Goal: Task Accomplishment & Management: Use online tool/utility

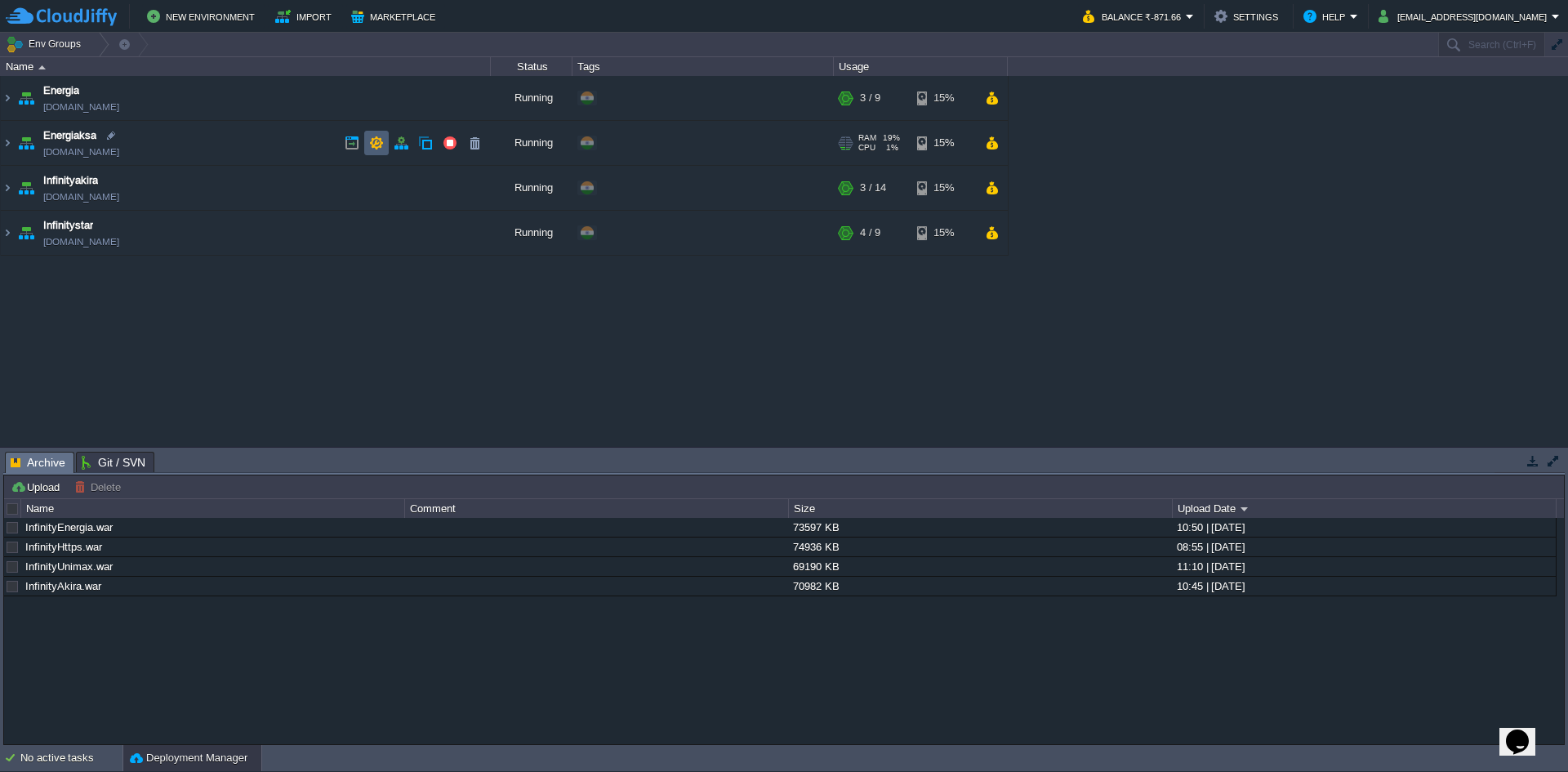
click at [378, 144] on button "button" at bounding box center [377, 143] width 15 height 15
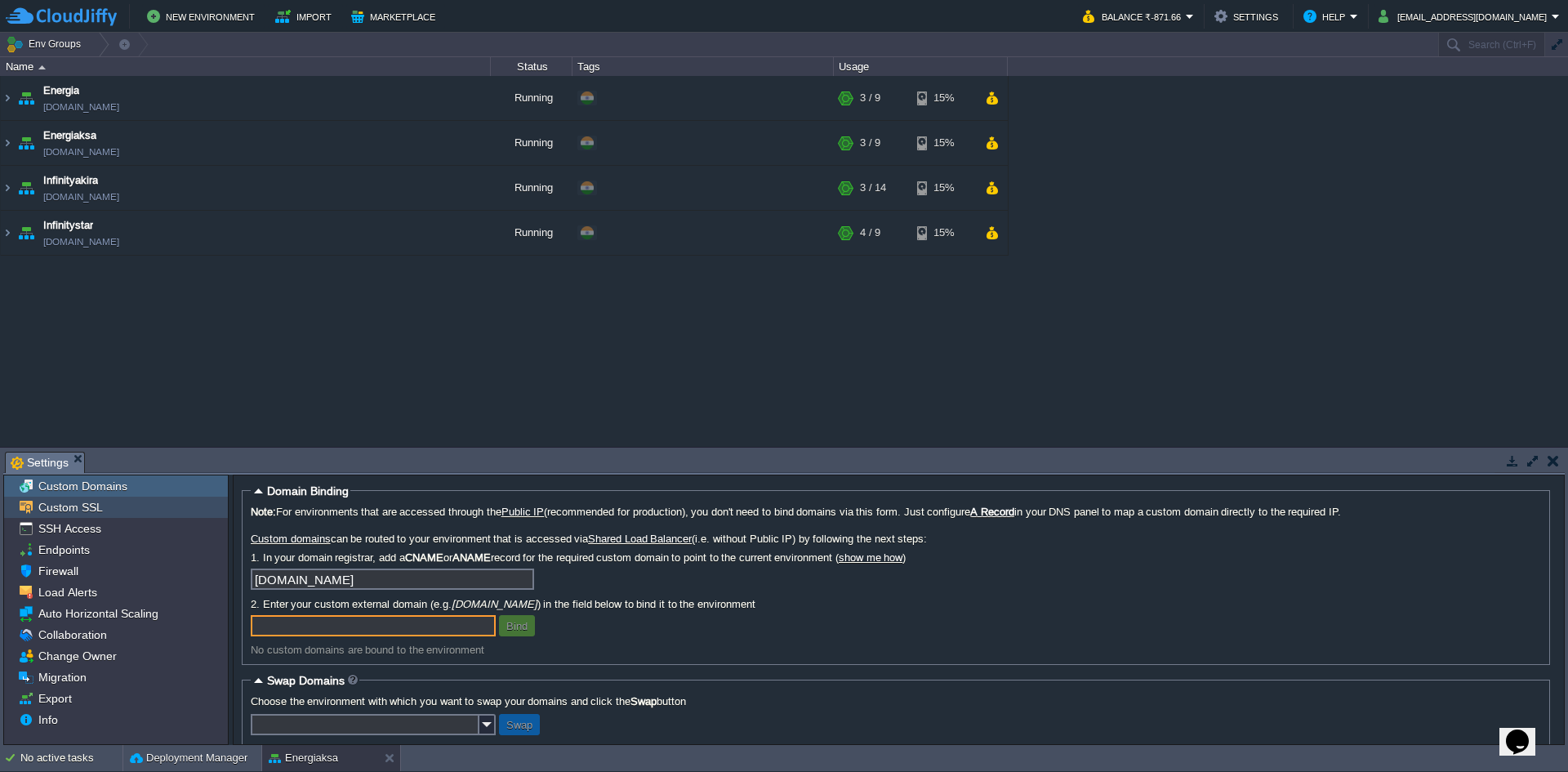
click at [82, 507] on span "Custom SSL" at bounding box center [70, 508] width 70 height 15
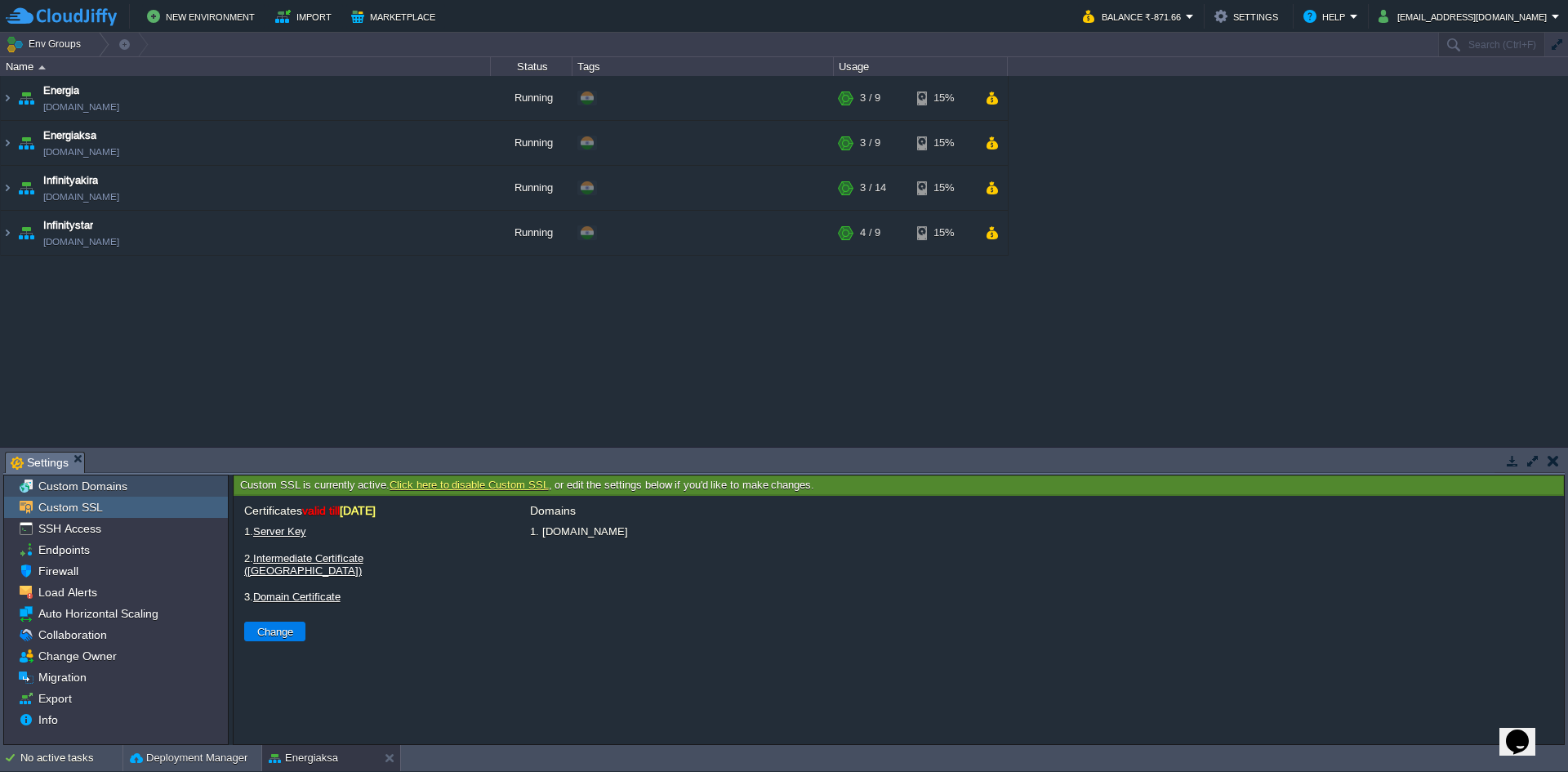
click at [63, 485] on span "Custom Domains" at bounding box center [82, 486] width 94 height 15
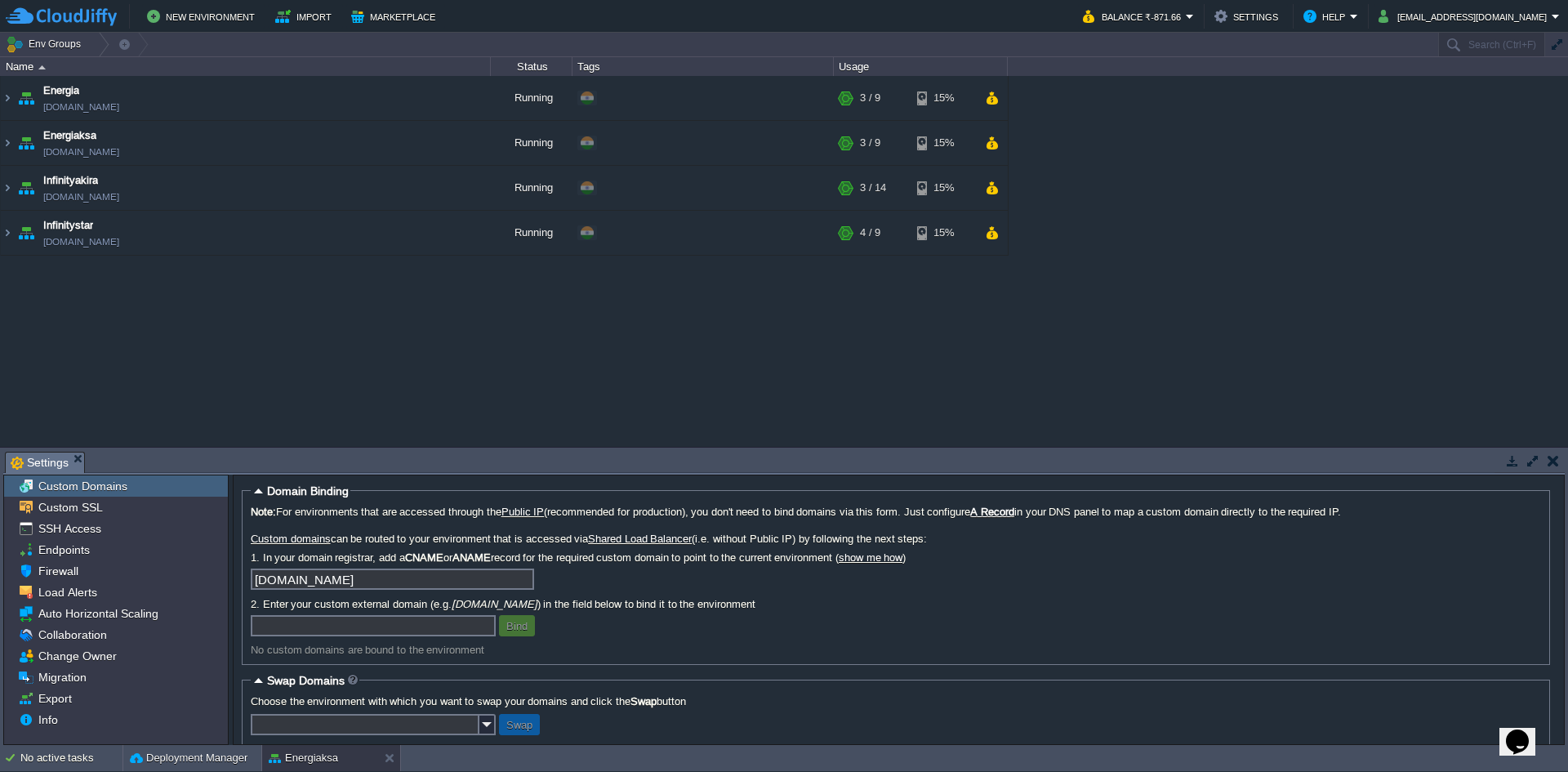
click at [442, 626] on input "text" at bounding box center [373, 626] width 245 height 22
paste input "[DOMAIN_NAME]"
type input "[DOMAIN_NAME]"
click at [508, 625] on button "Bind" at bounding box center [517, 626] width 31 height 15
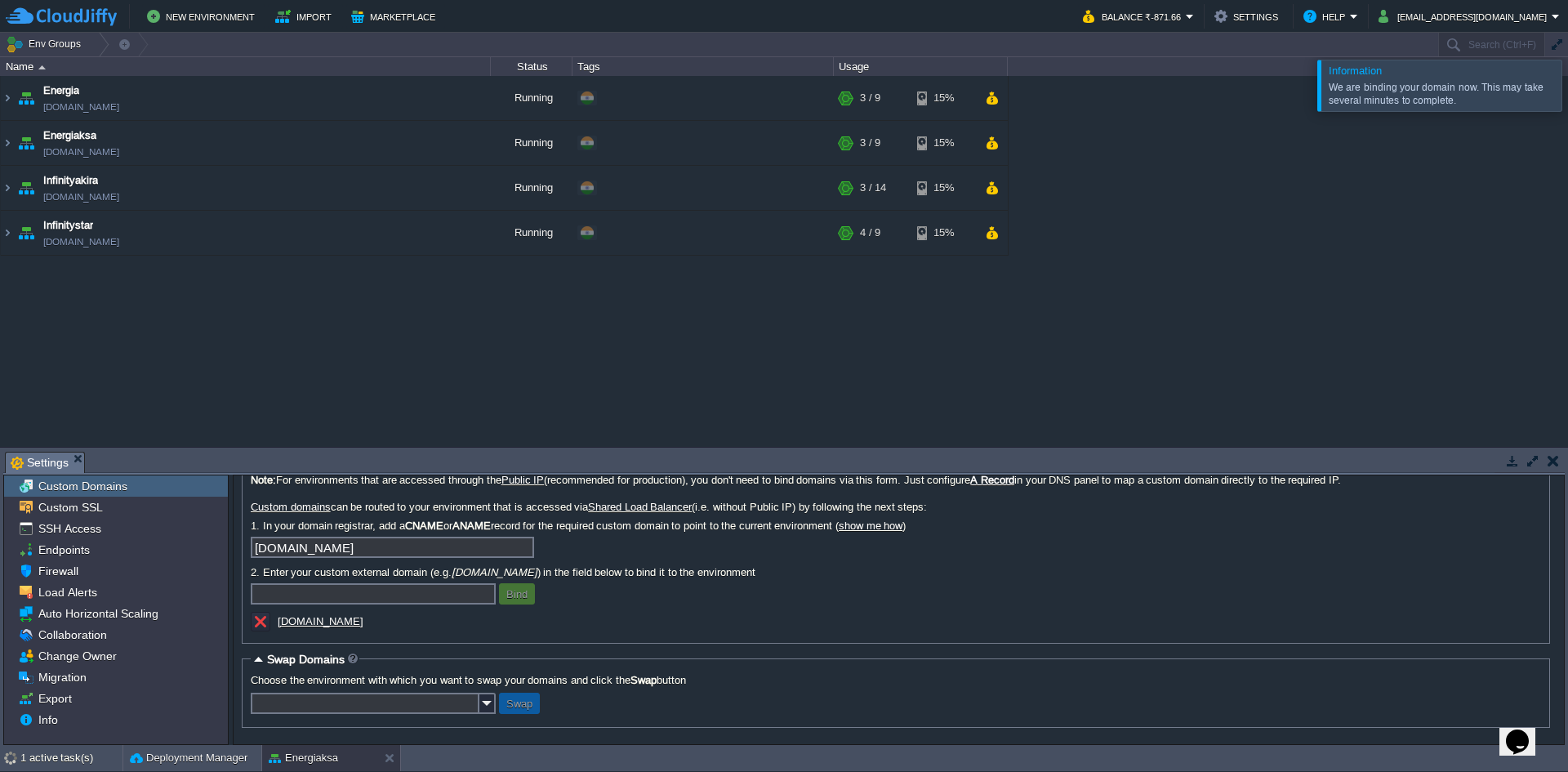
scroll to position [37, 0]
click at [387, 601] on input "text" at bounding box center [373, 594] width 245 height 22
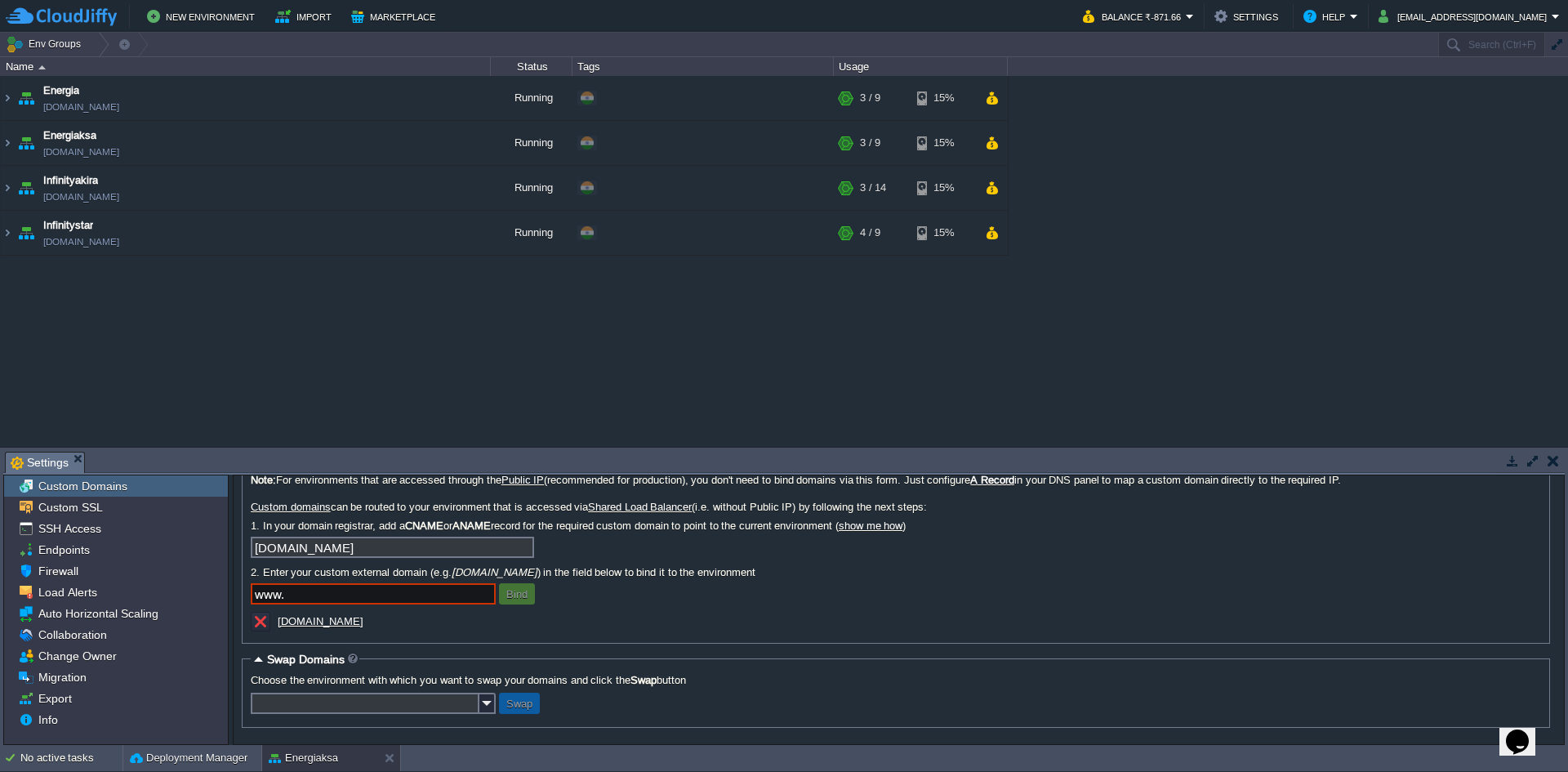
paste input "[DOMAIN_NAME]"
type input "[DOMAIN_NAME]"
click at [507, 596] on button "Bind" at bounding box center [517, 594] width 31 height 15
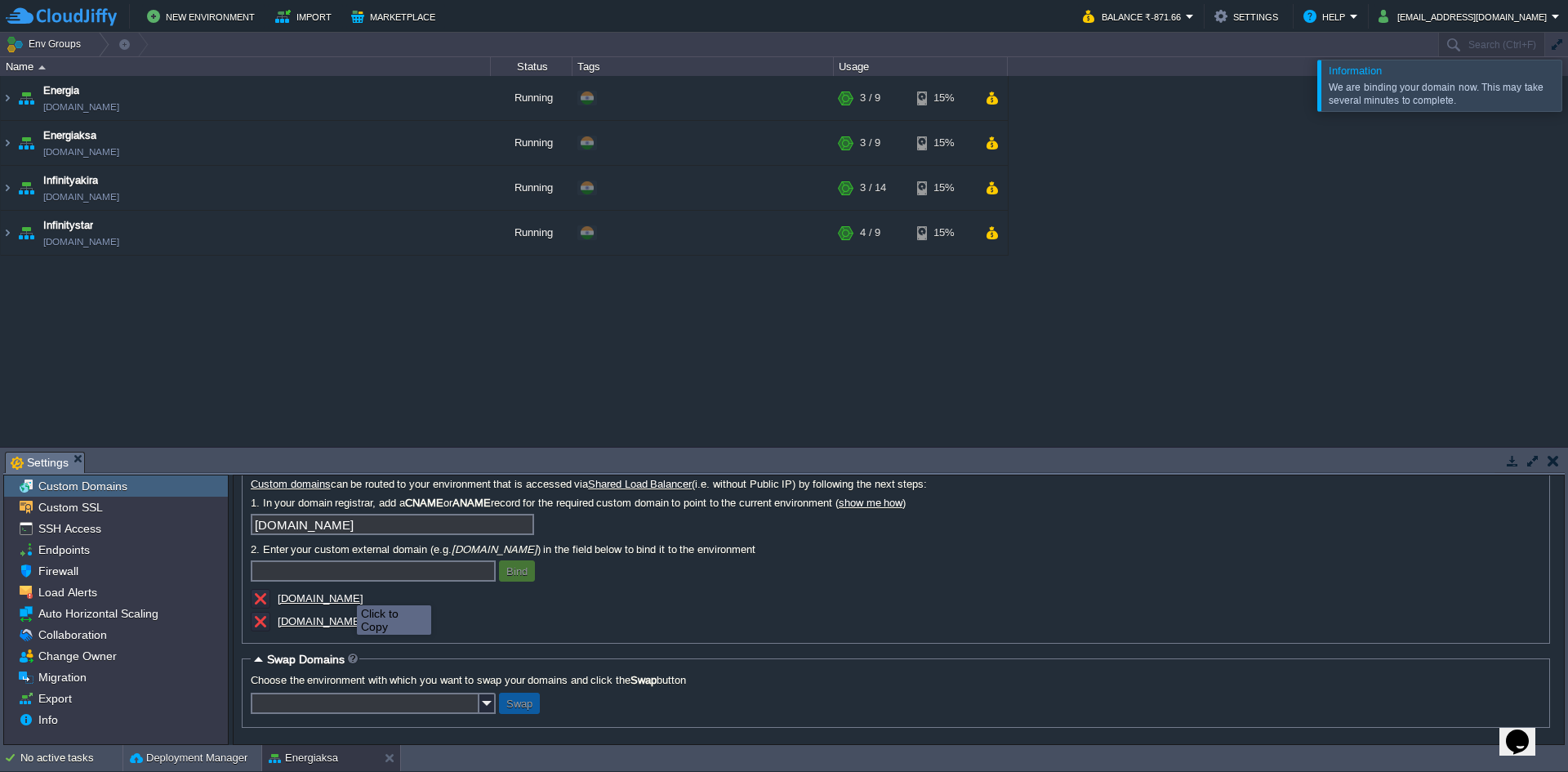
scroll to position [60, 0]
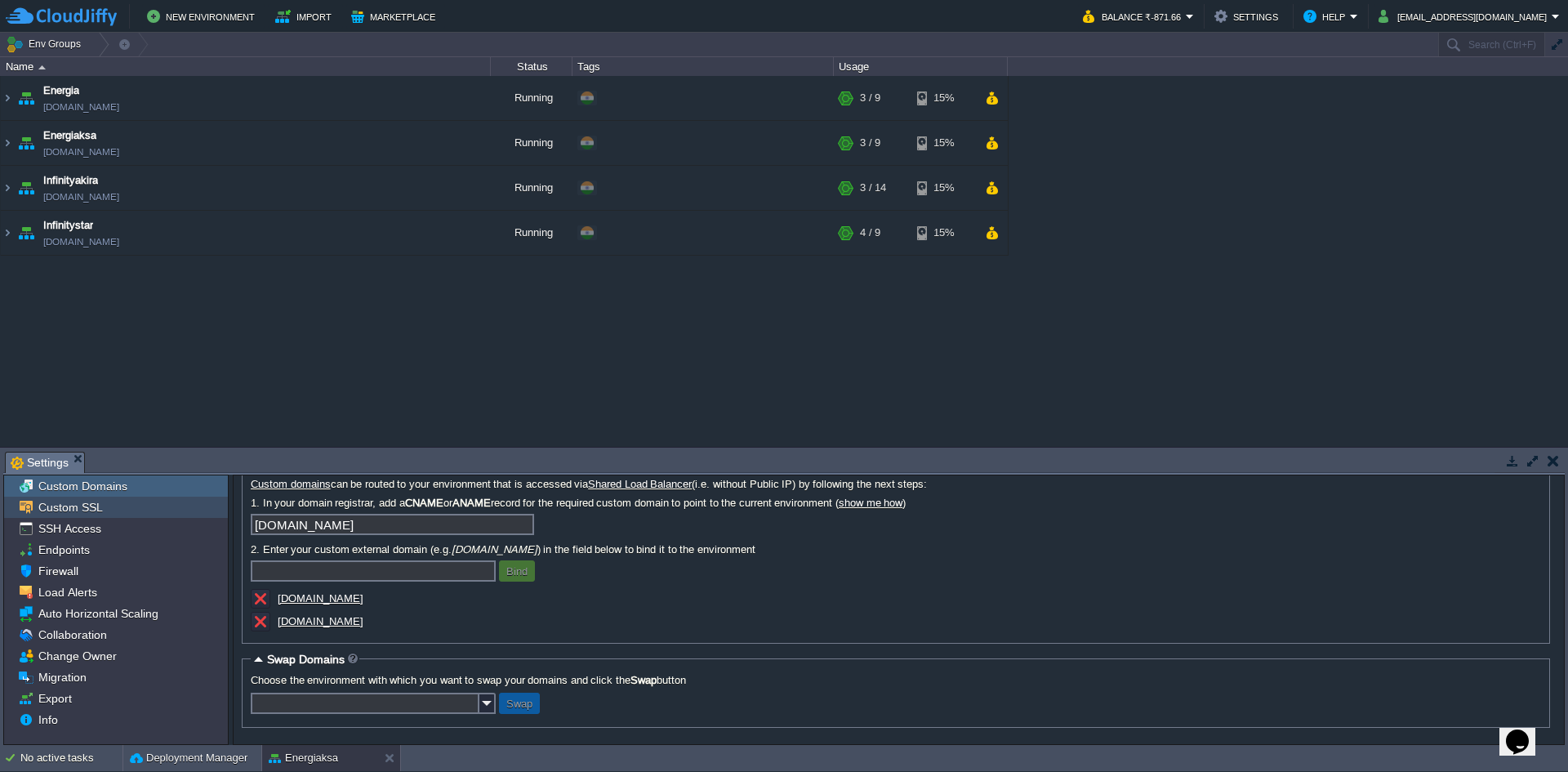
click at [83, 513] on span "Custom SSL" at bounding box center [70, 508] width 70 height 15
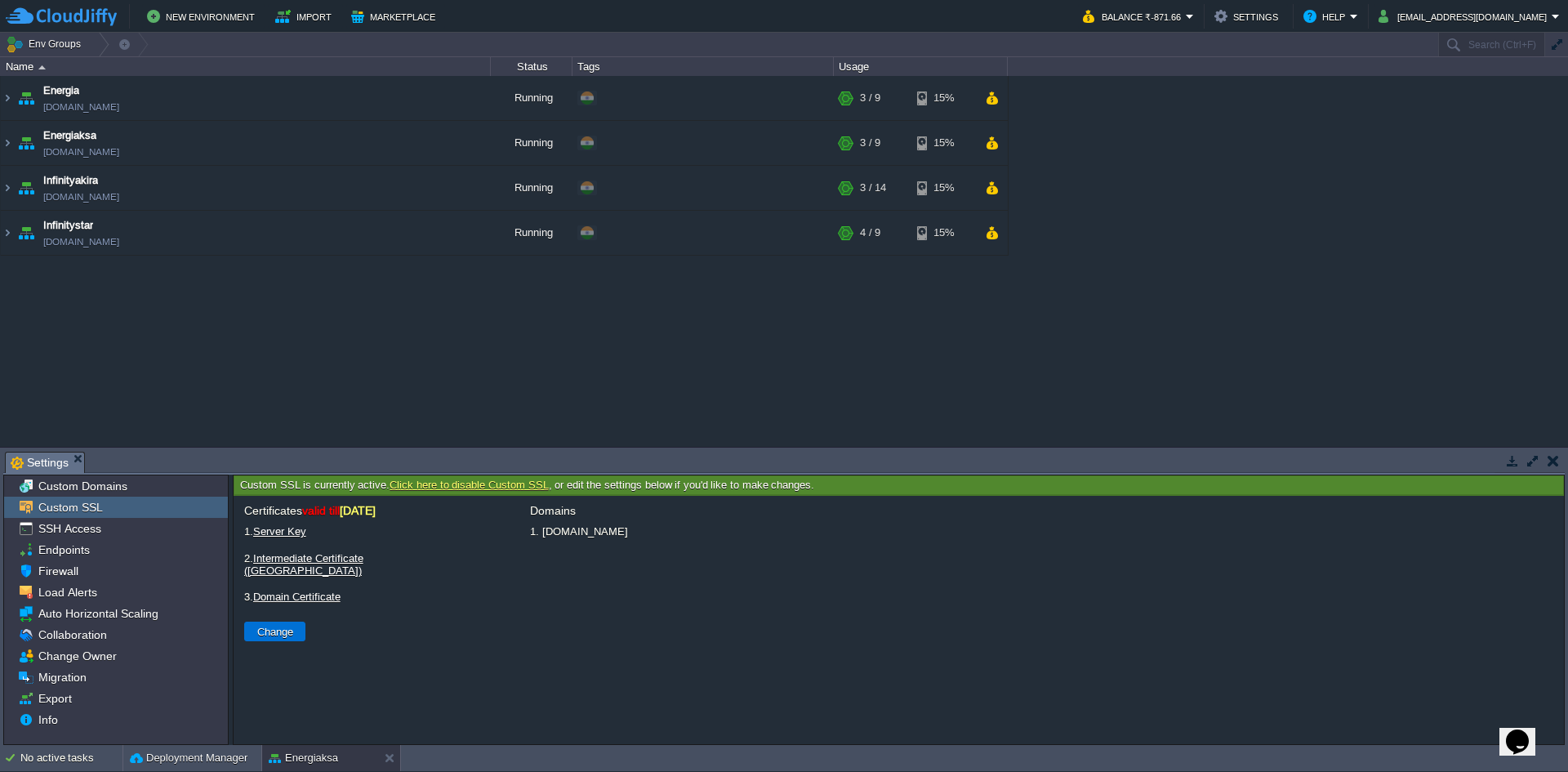
click at [276, 625] on button "Change" at bounding box center [275, 632] width 46 height 15
type input "Select File"
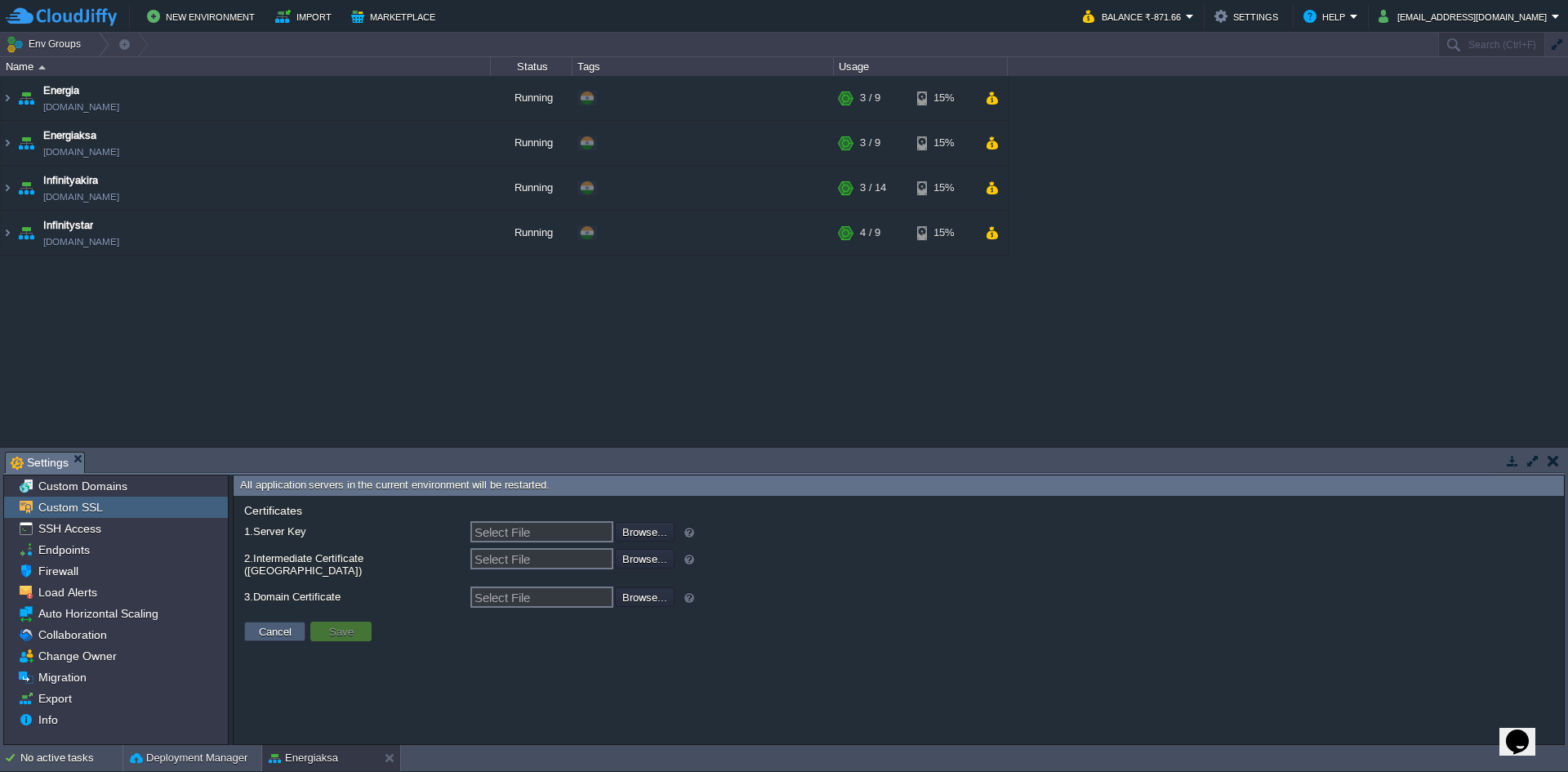
click at [257, 625] on button "Cancel" at bounding box center [275, 632] width 42 height 15
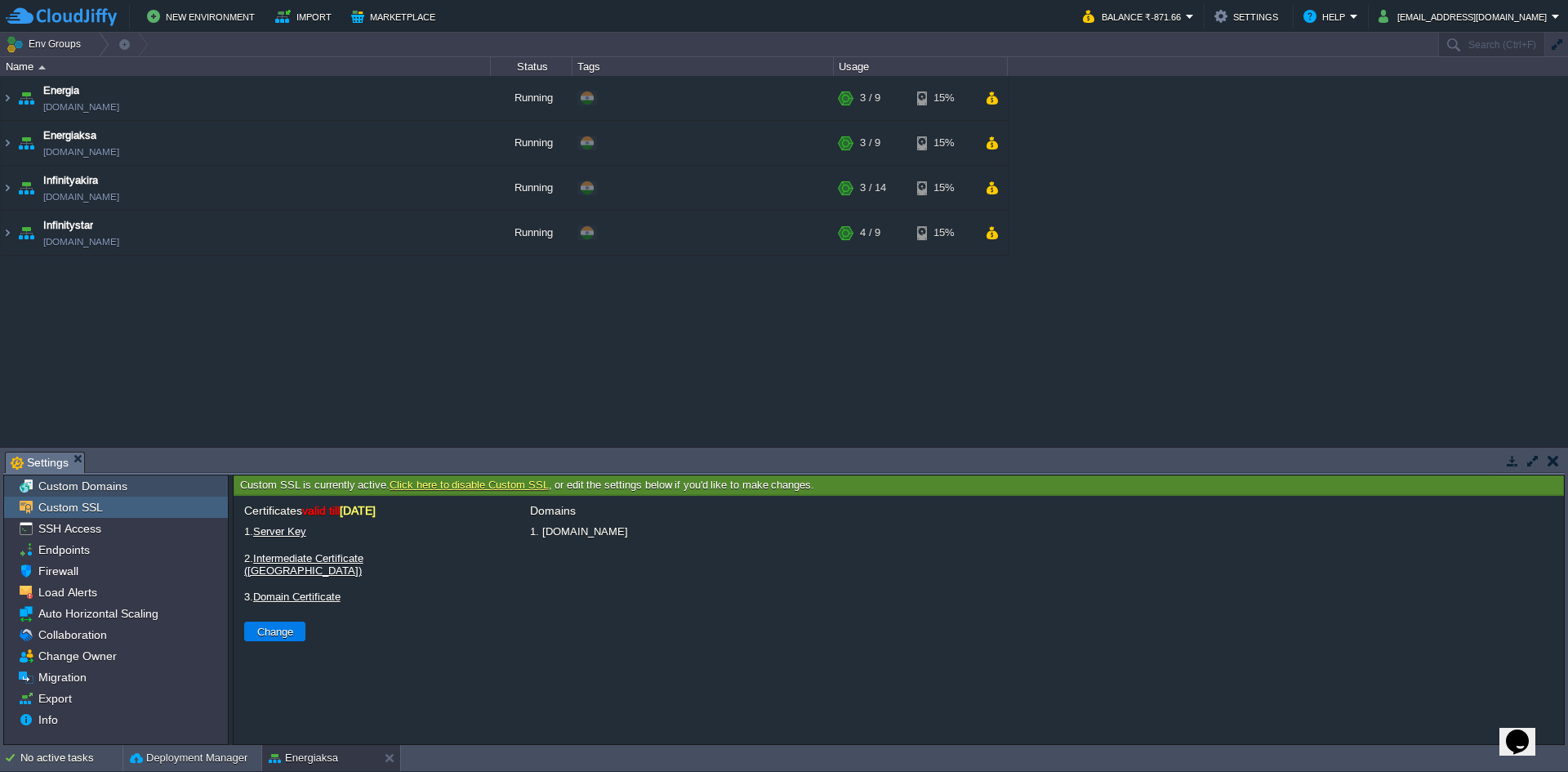
click at [70, 485] on span "Custom Domains" at bounding box center [82, 486] width 94 height 15
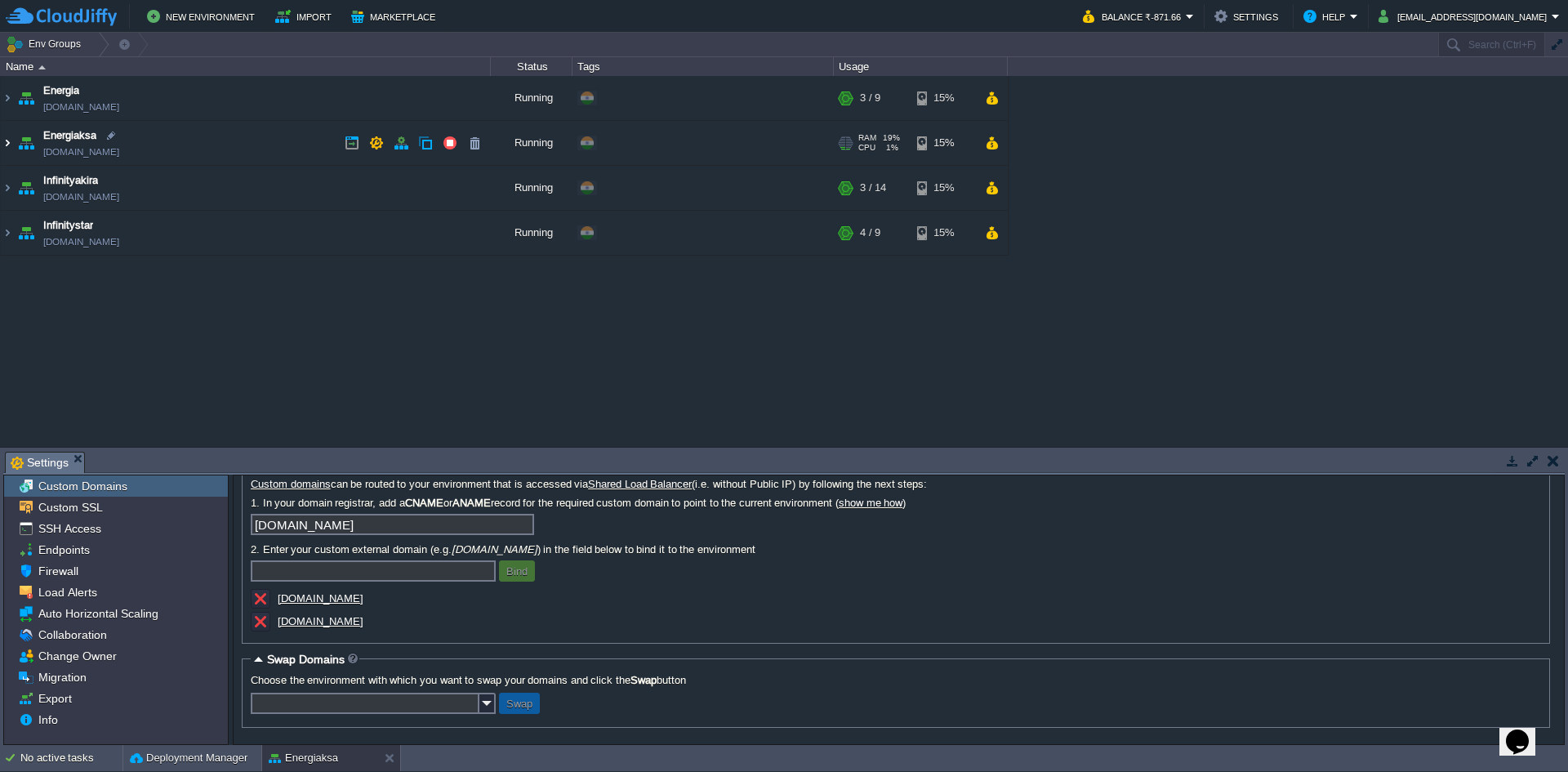
click at [12, 139] on img at bounding box center [7, 142] width 13 height 44
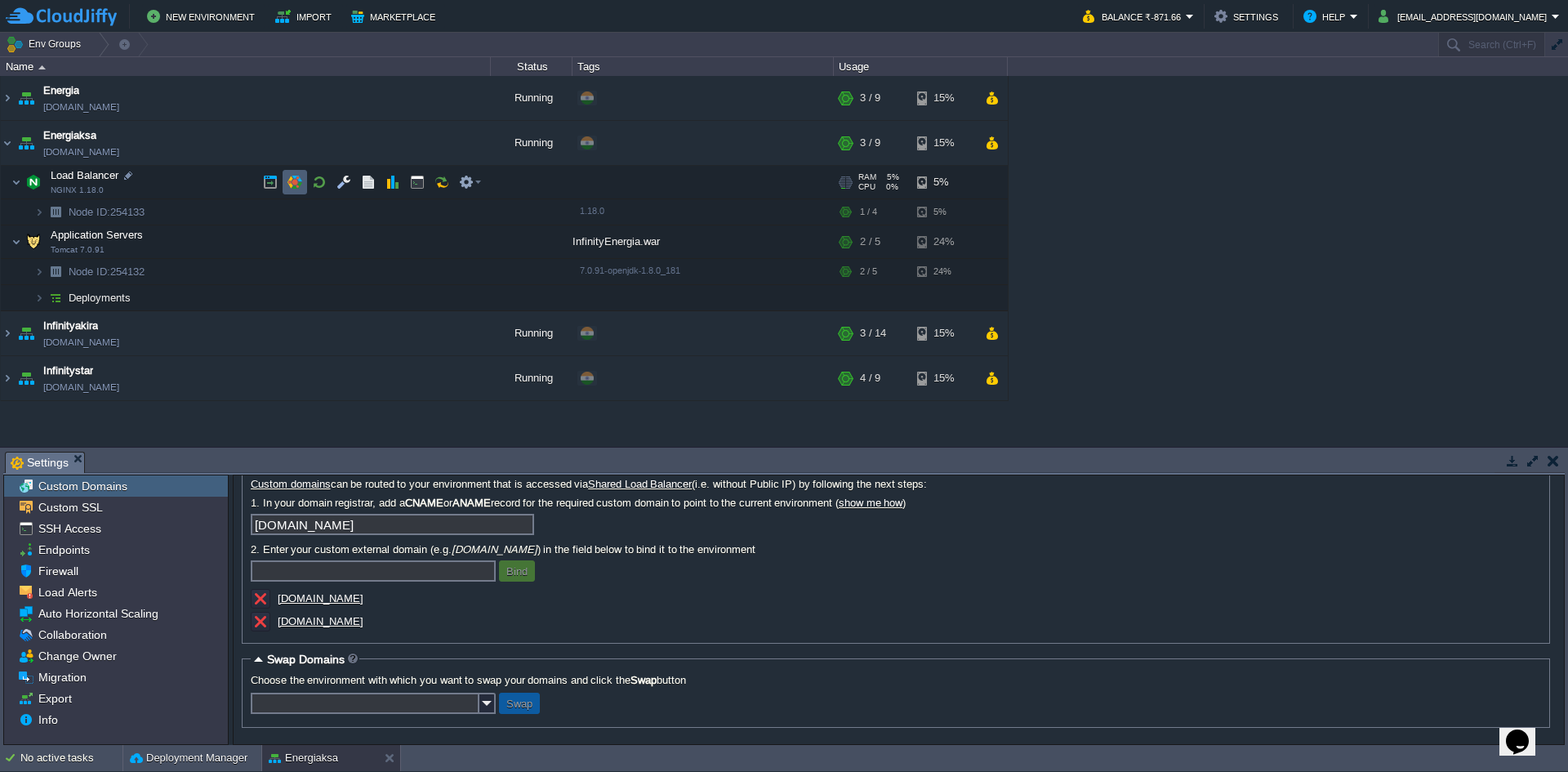
click at [291, 180] on button "button" at bounding box center [295, 182] width 15 height 15
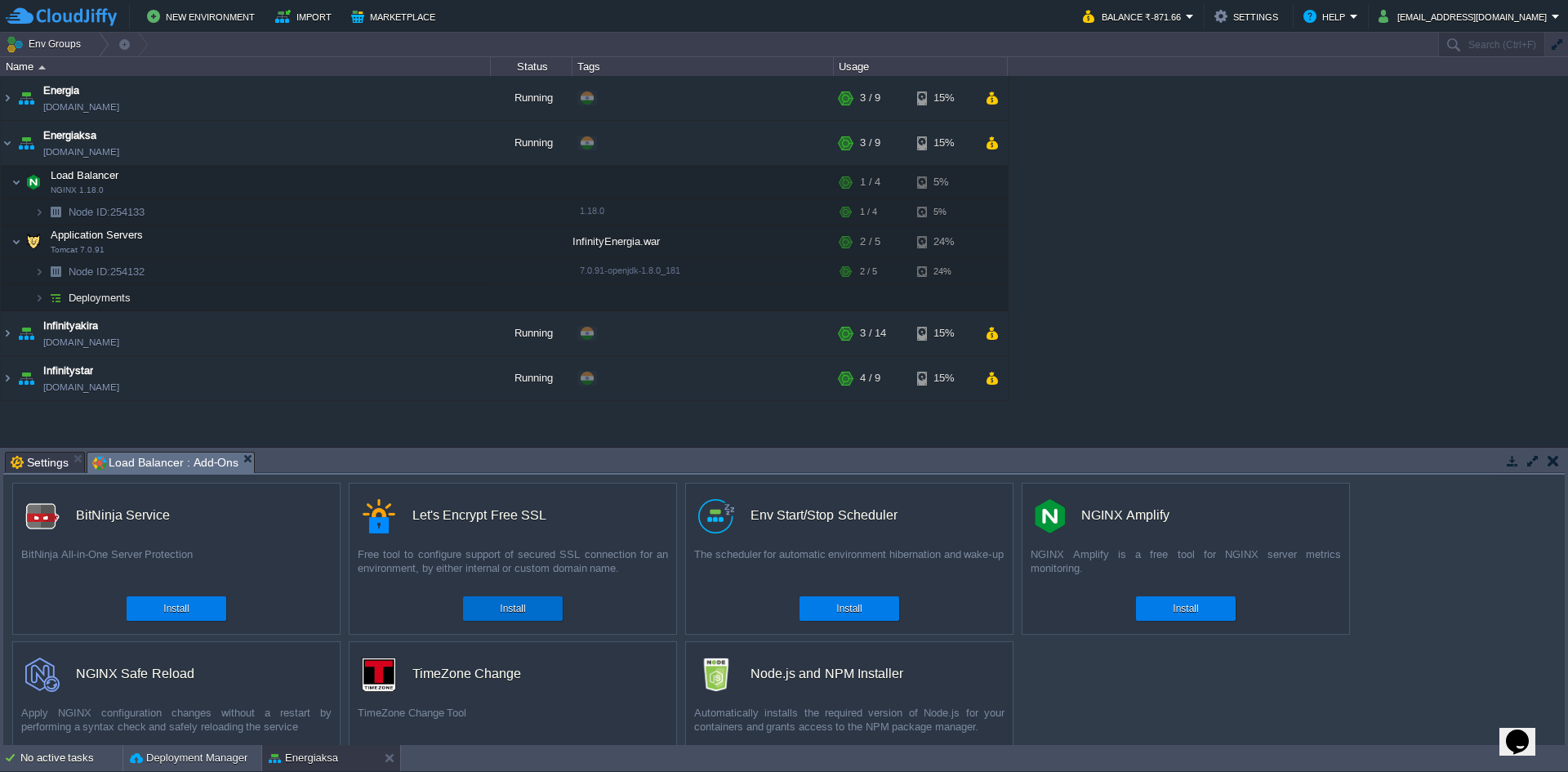
click at [525, 610] on button "Install" at bounding box center [512, 609] width 26 height 17
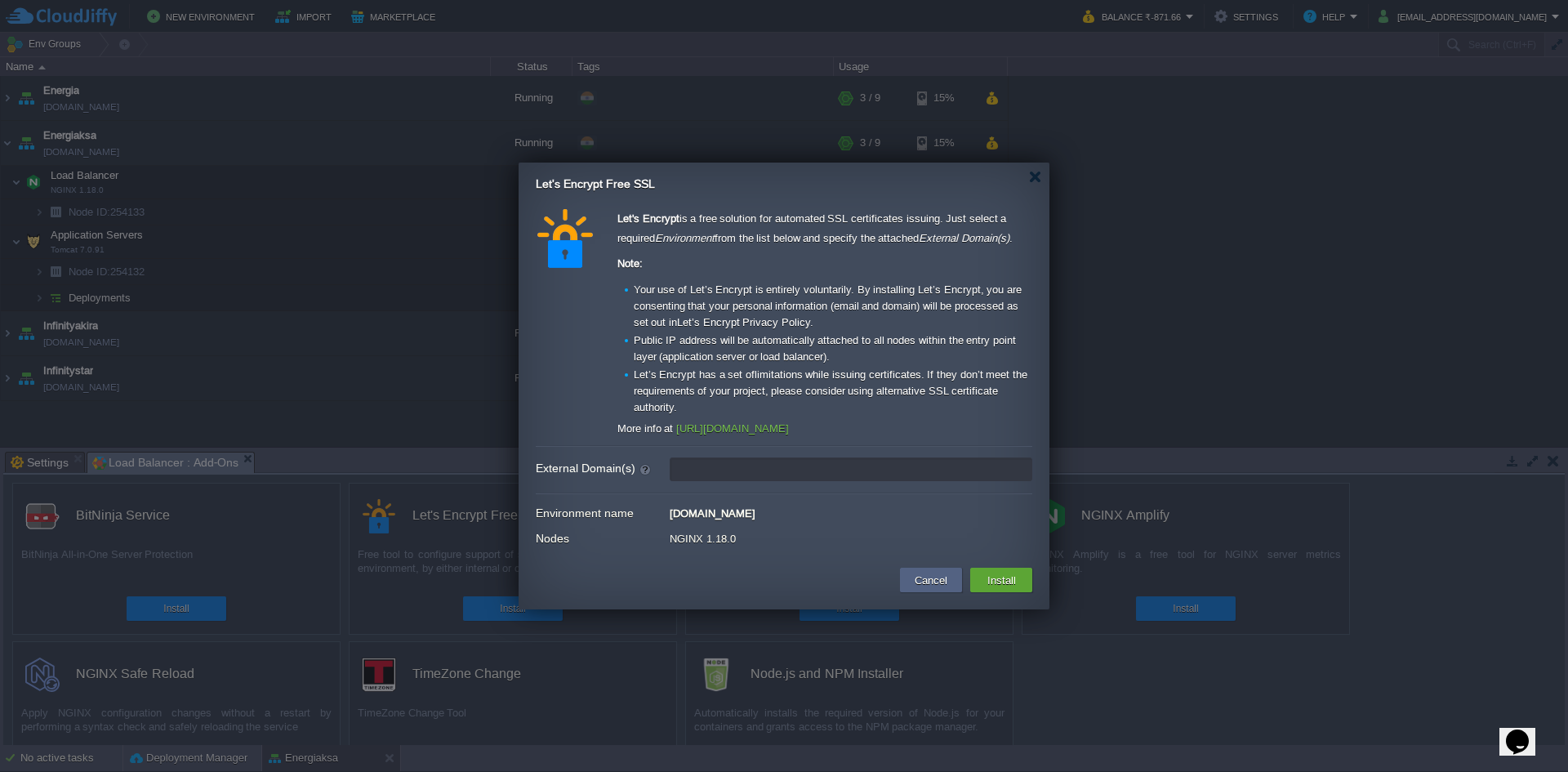
click at [733, 472] on input "External Domain(s)" at bounding box center [851, 469] width 363 height 24
paste input "[DOMAIN_NAME]"
click at [675, 472] on input "[DOMAIN_NAME]" at bounding box center [851, 469] width 363 height 24
type input "[DOMAIN_NAME]"
click at [1003, 577] on button "Install" at bounding box center [1002, 581] width 38 height 20
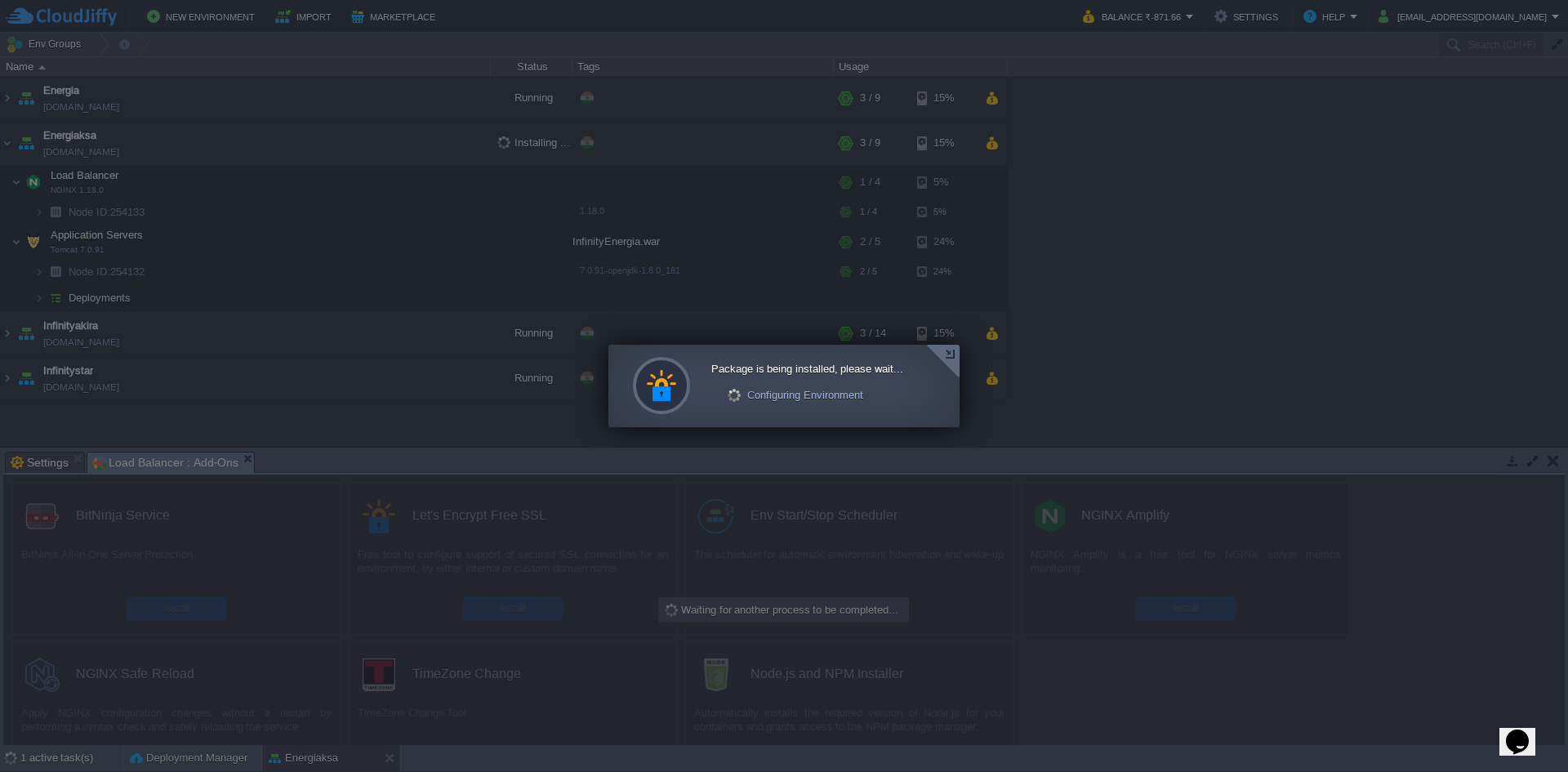
click at [39, 272] on div at bounding box center [784, 386] width 1568 height 772
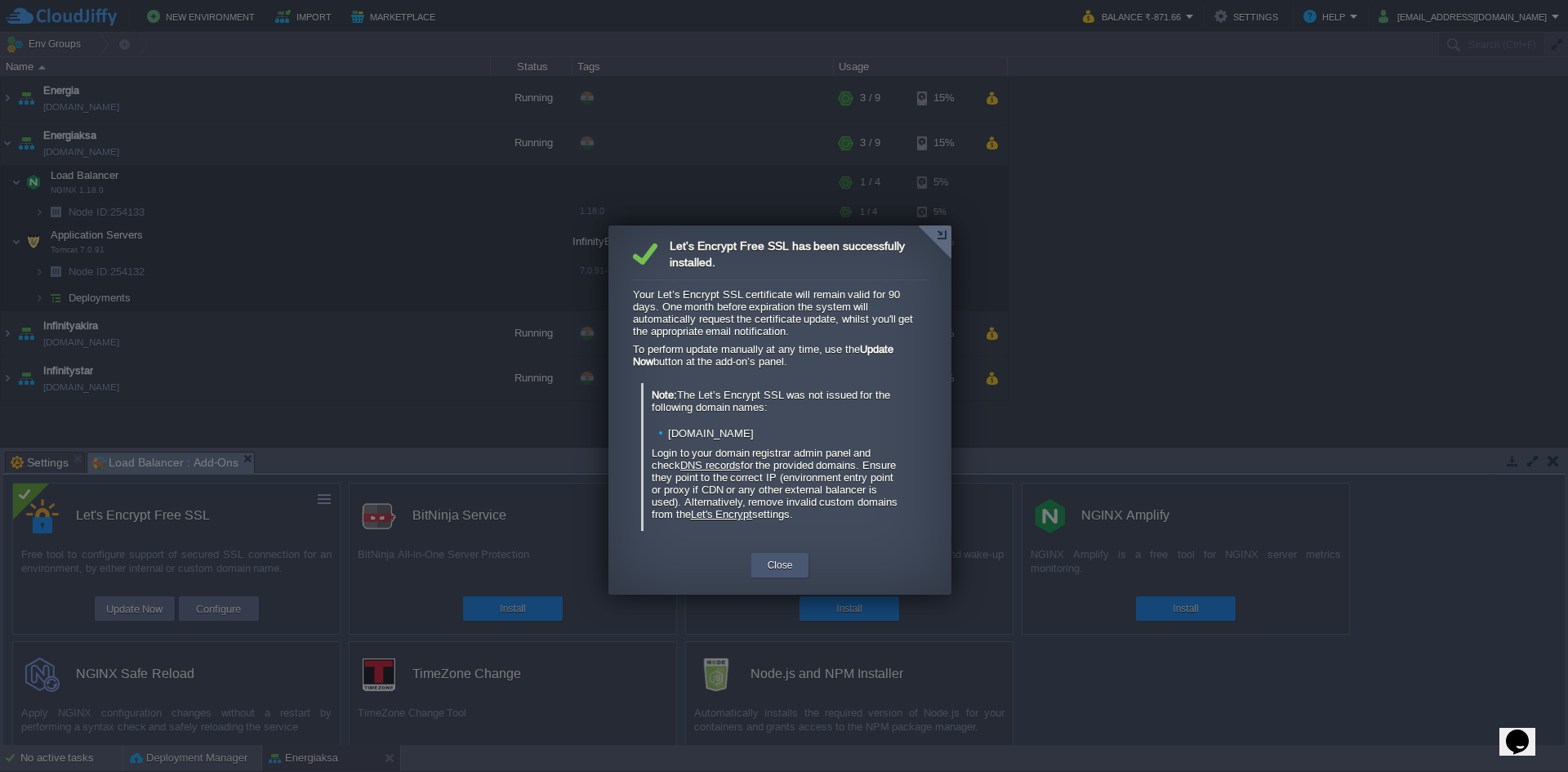
click at [777, 558] on button "Close" at bounding box center [780, 566] width 26 height 17
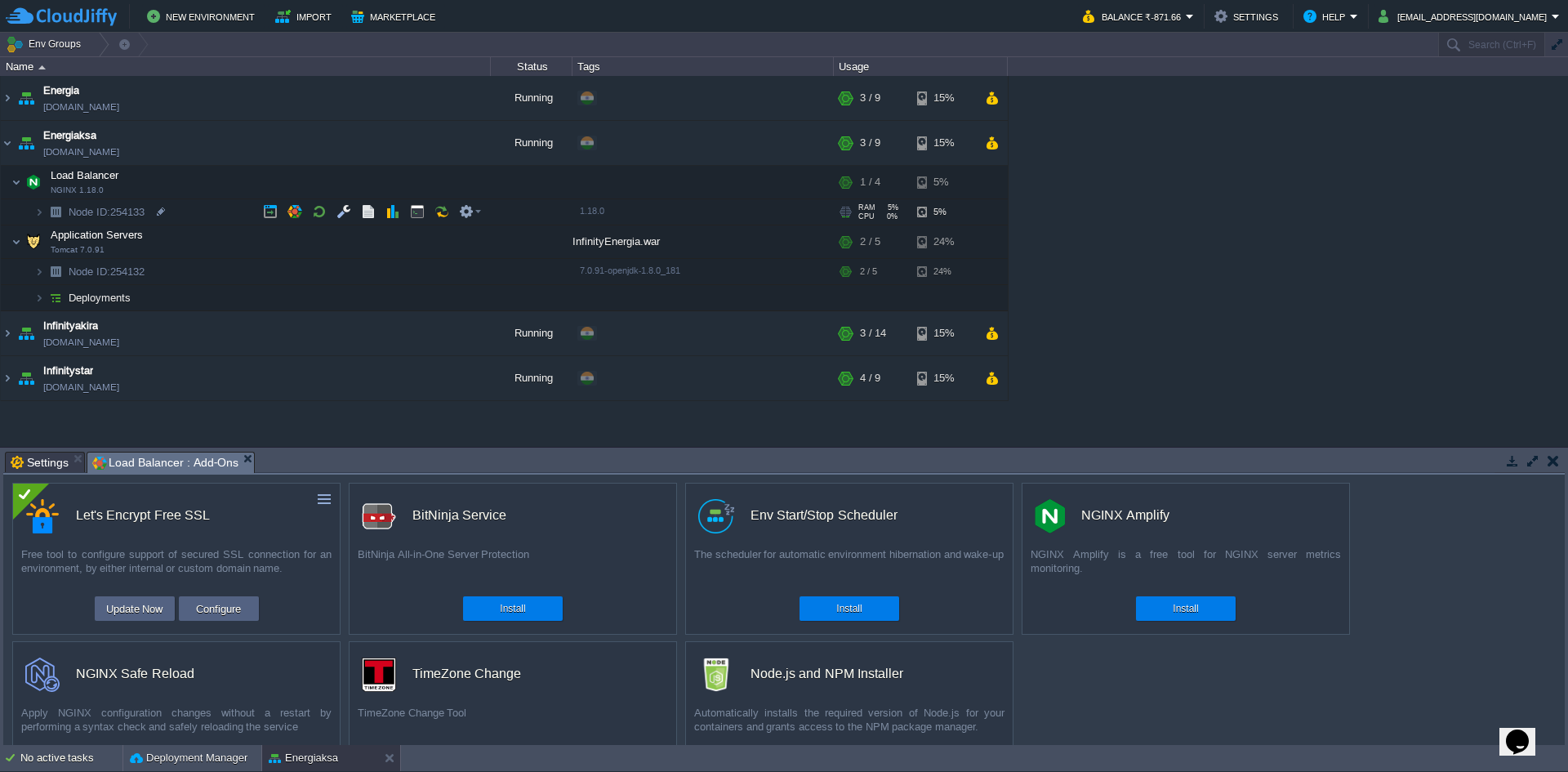
click at [44, 212] on img at bounding box center [55, 212] width 23 height 26
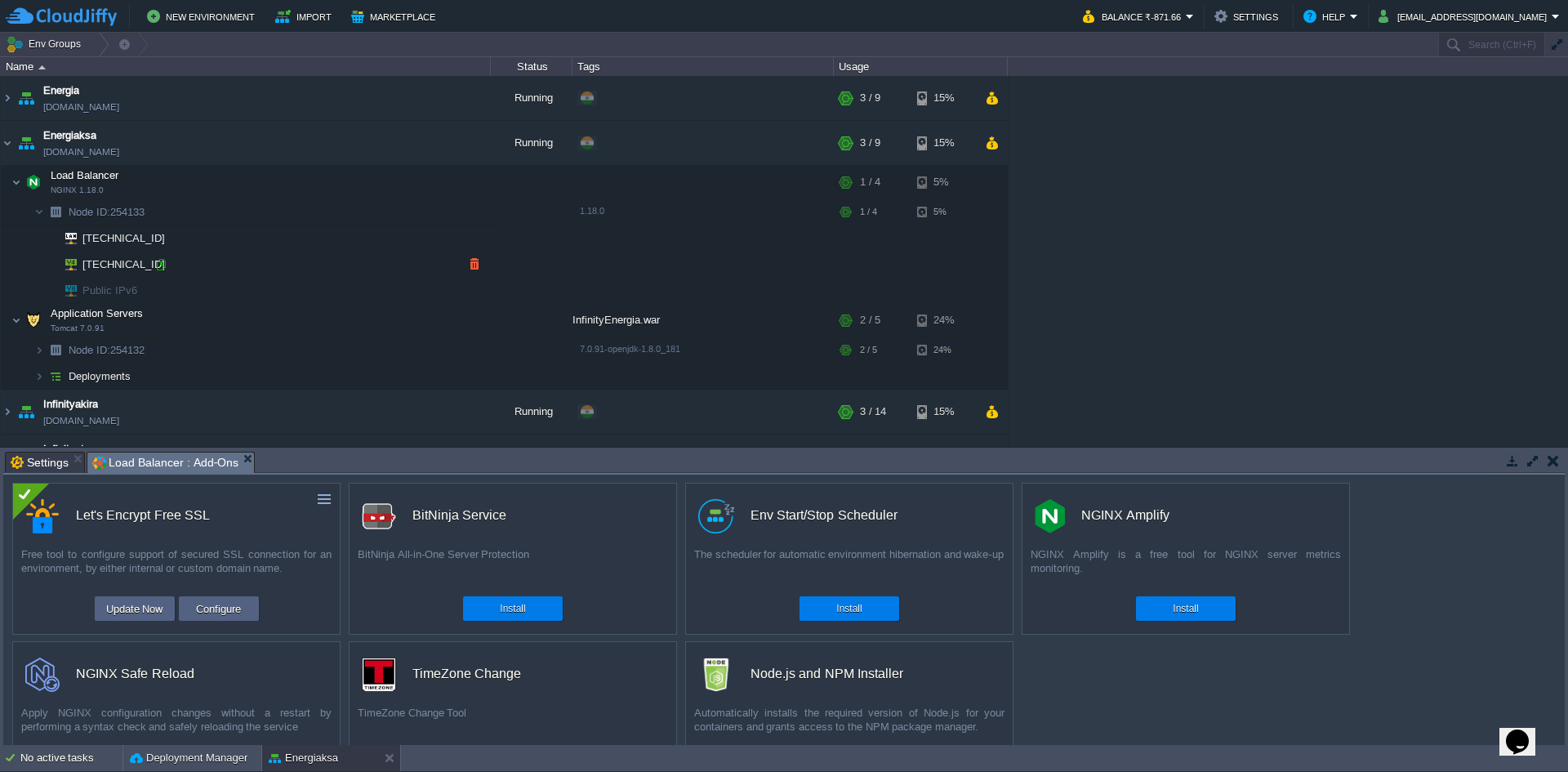
click at [161, 267] on div at bounding box center [161, 265] width 15 height 15
click at [163, 261] on div at bounding box center [161, 265] width 15 height 15
click at [41, 354] on img at bounding box center [39, 350] width 10 height 26
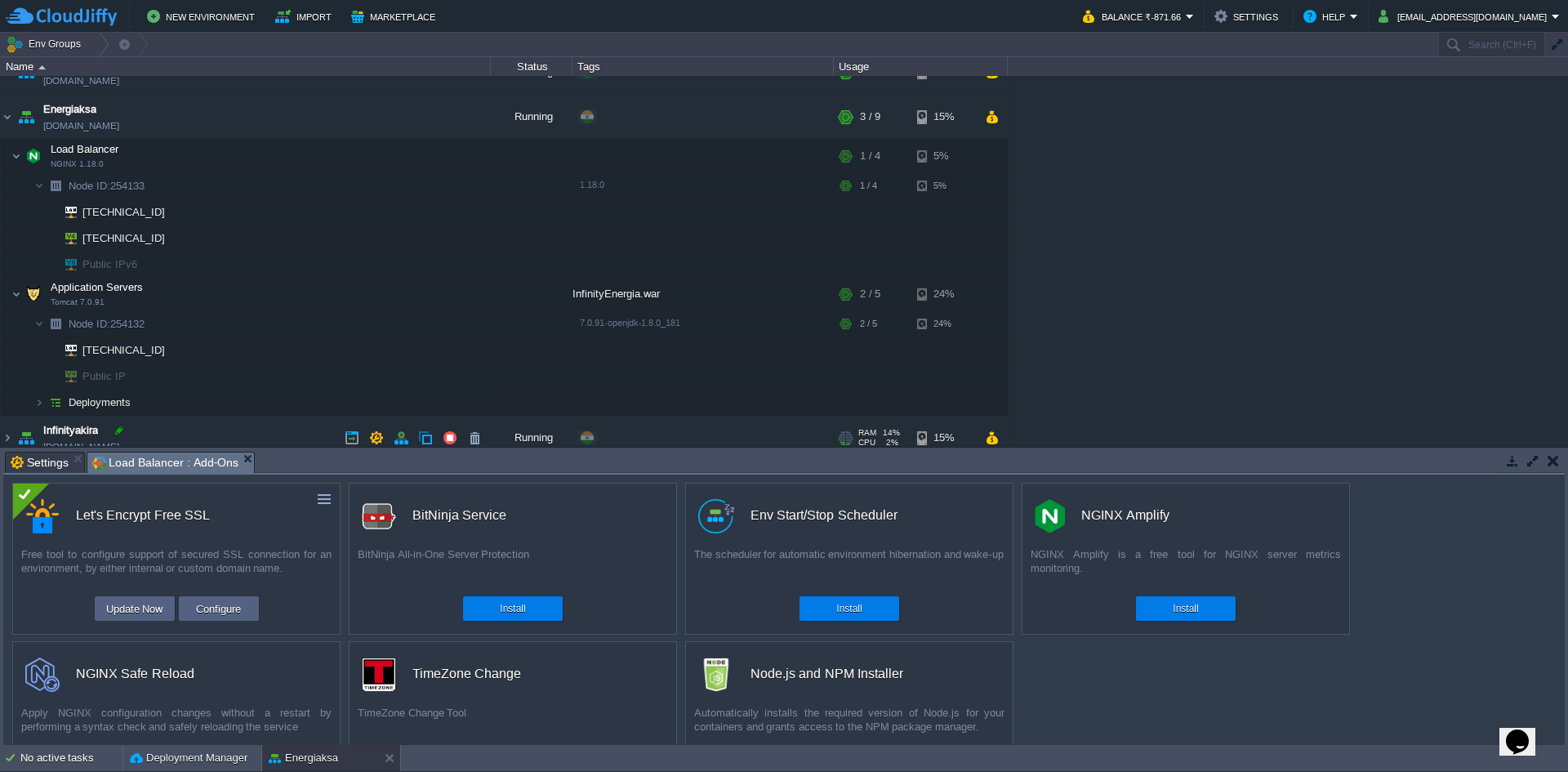
scroll to position [86, 0]
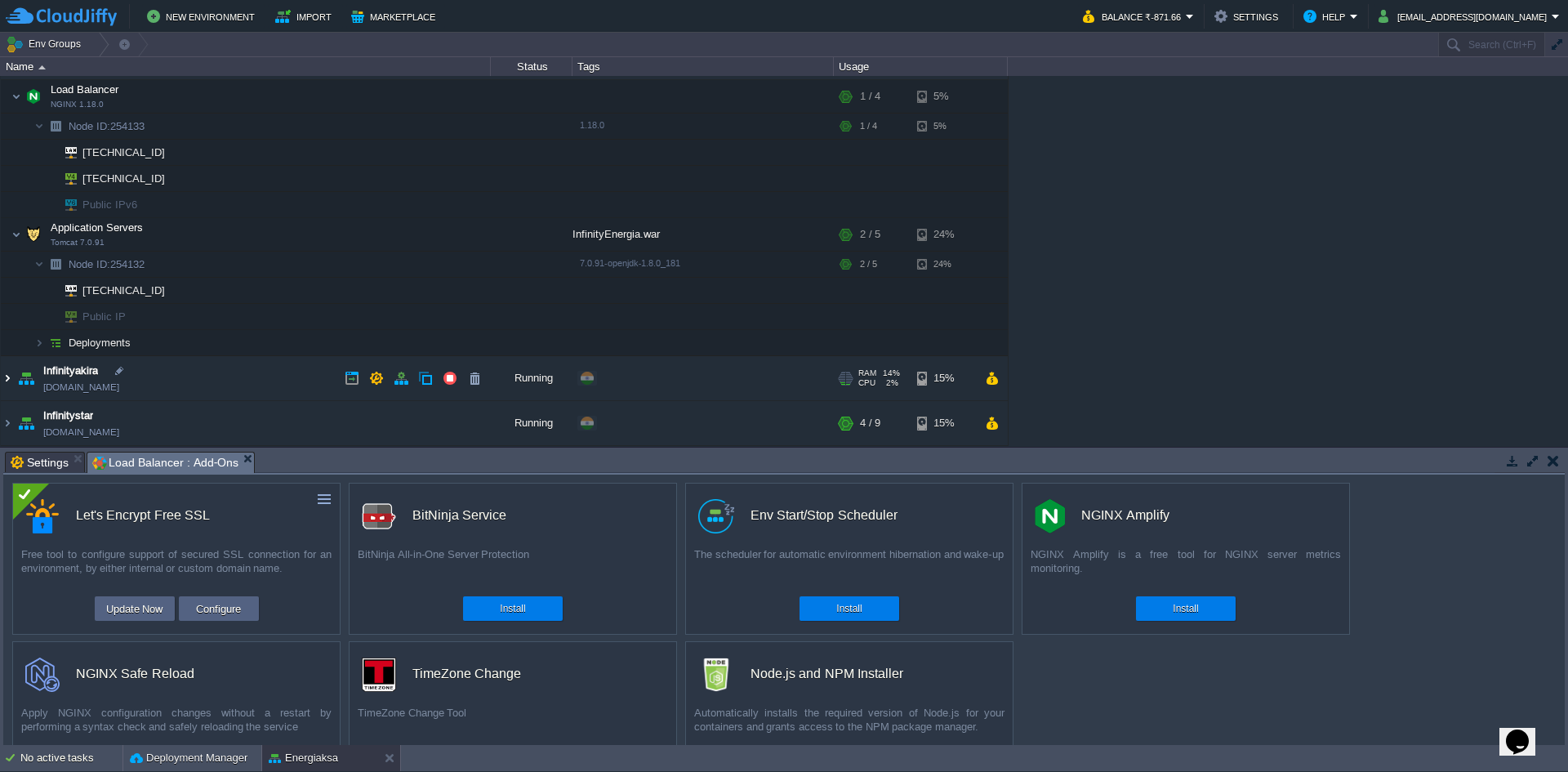
click at [8, 379] on img at bounding box center [7, 378] width 13 height 44
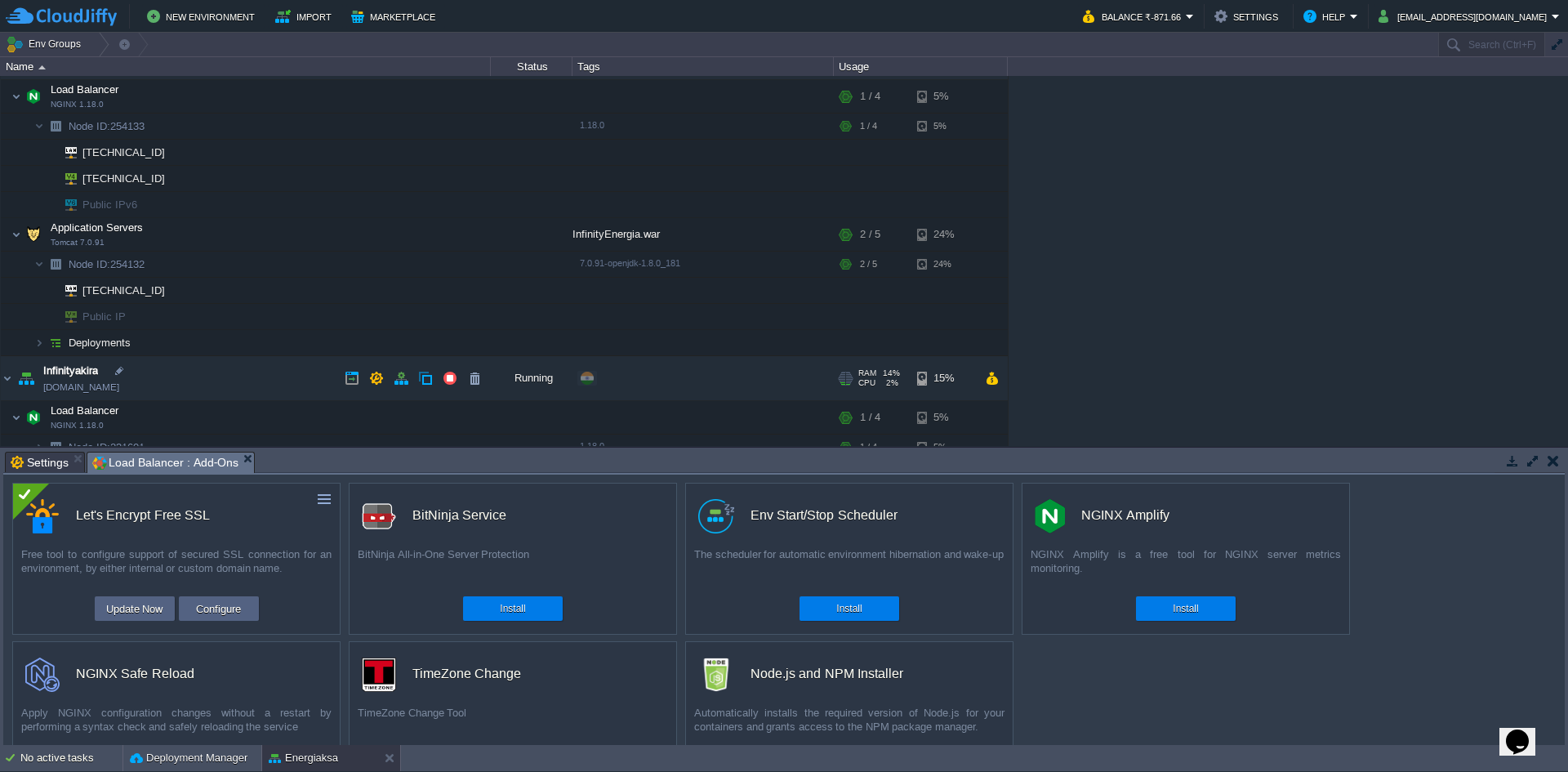
scroll to position [231, 0]
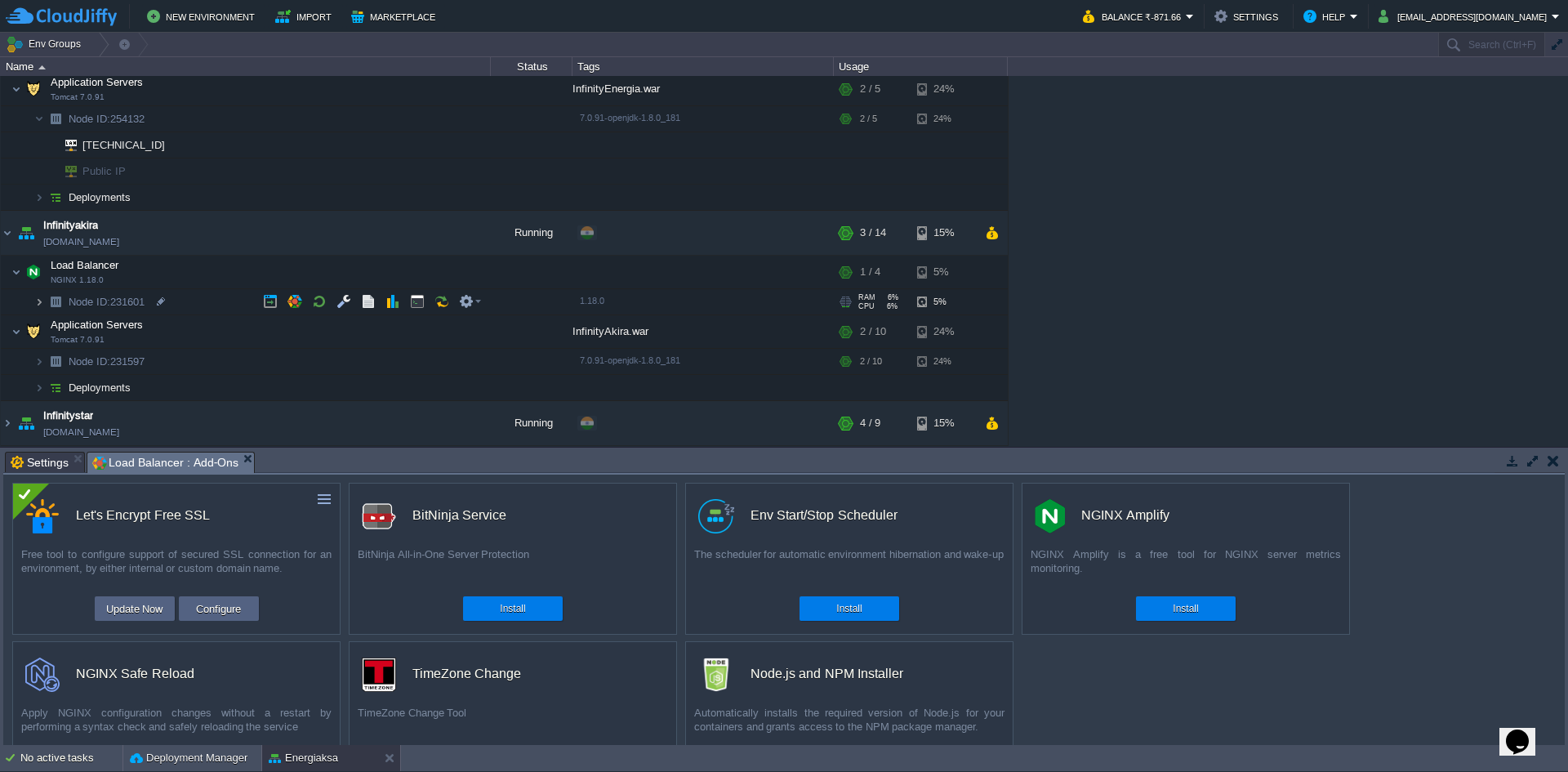
click at [36, 304] on img at bounding box center [39, 302] width 10 height 26
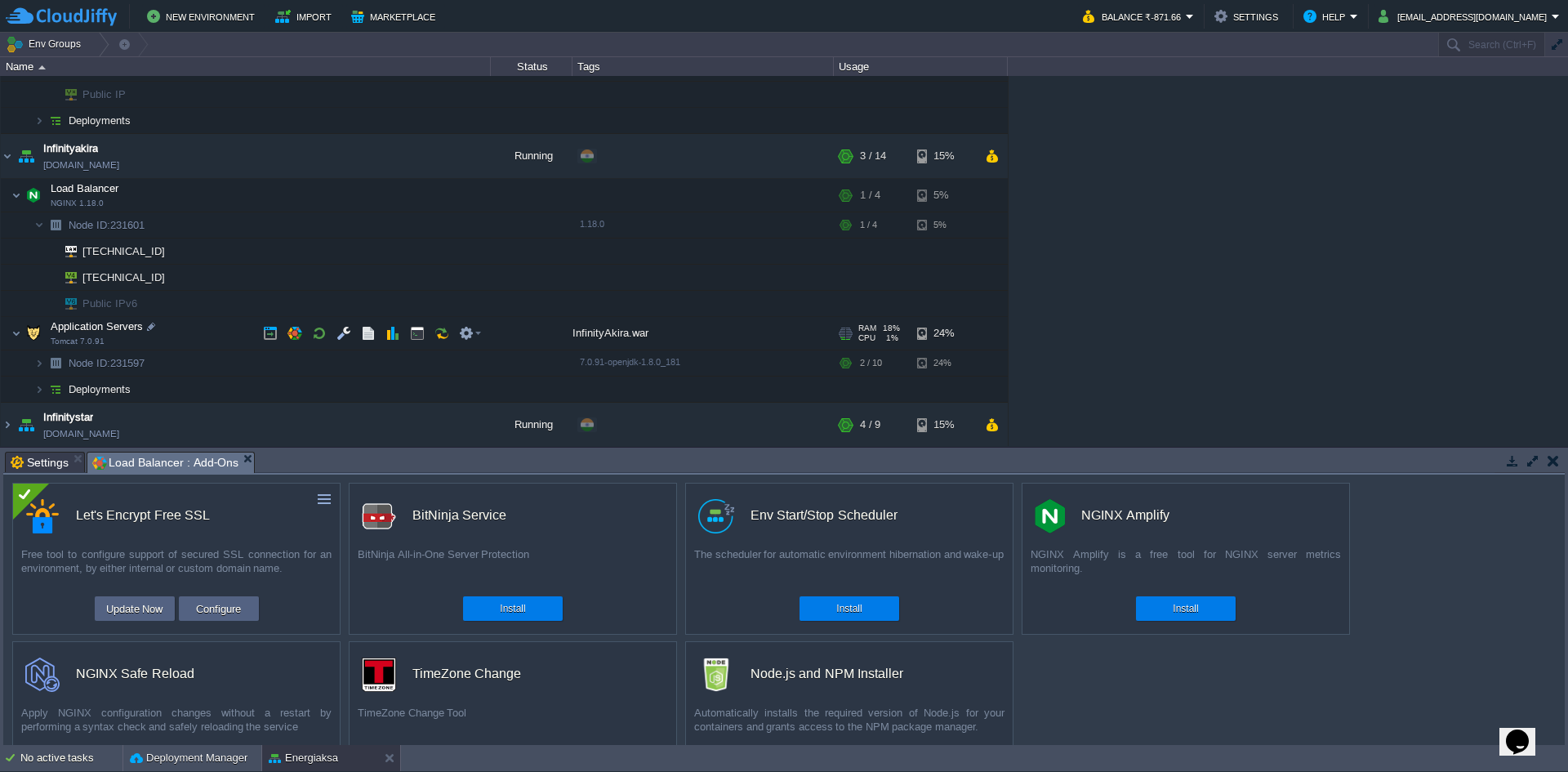
scroll to position [310, 0]
click at [45, 360] on img at bounding box center [55, 361] width 23 height 26
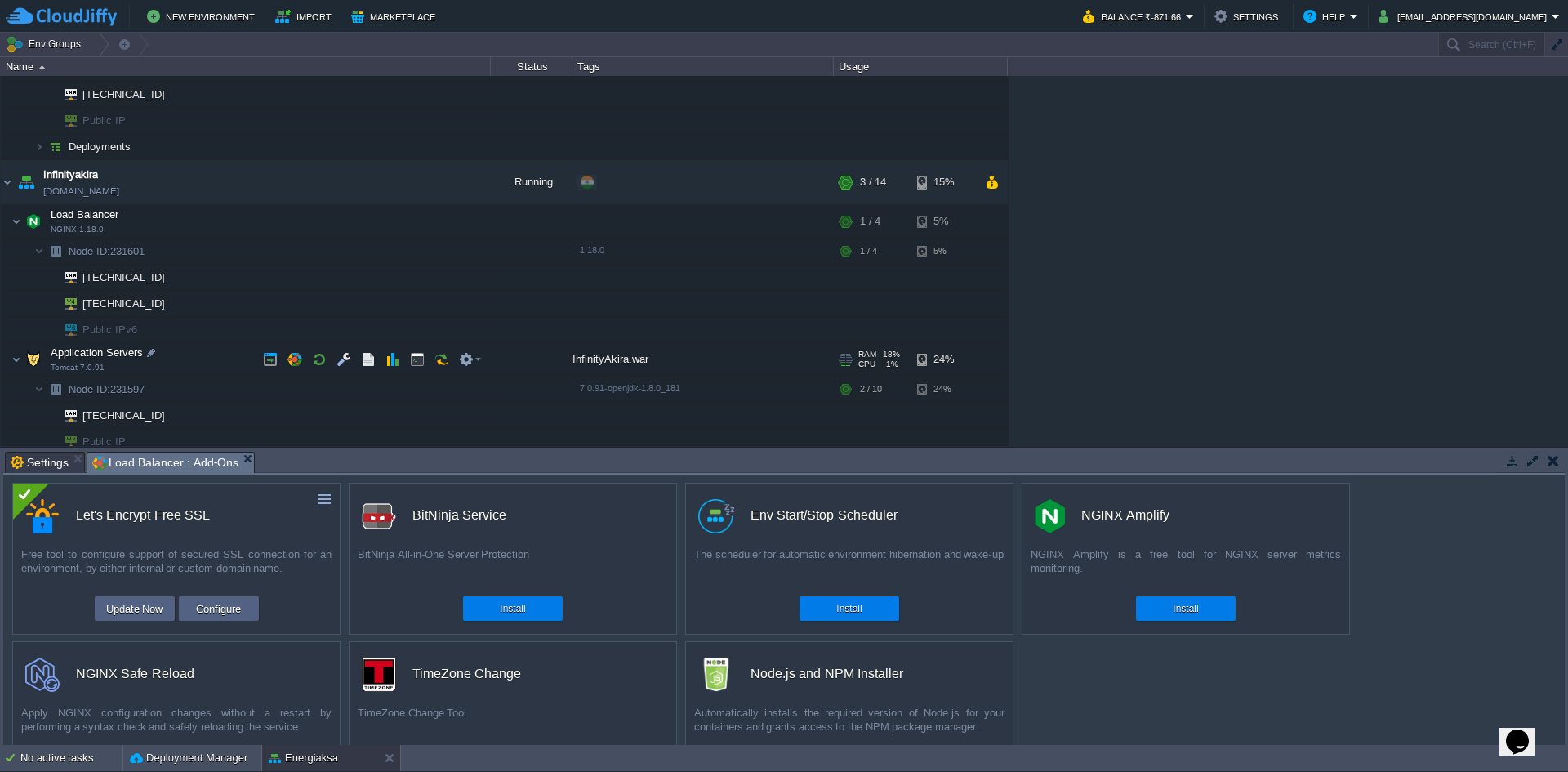
scroll to position [35, 0]
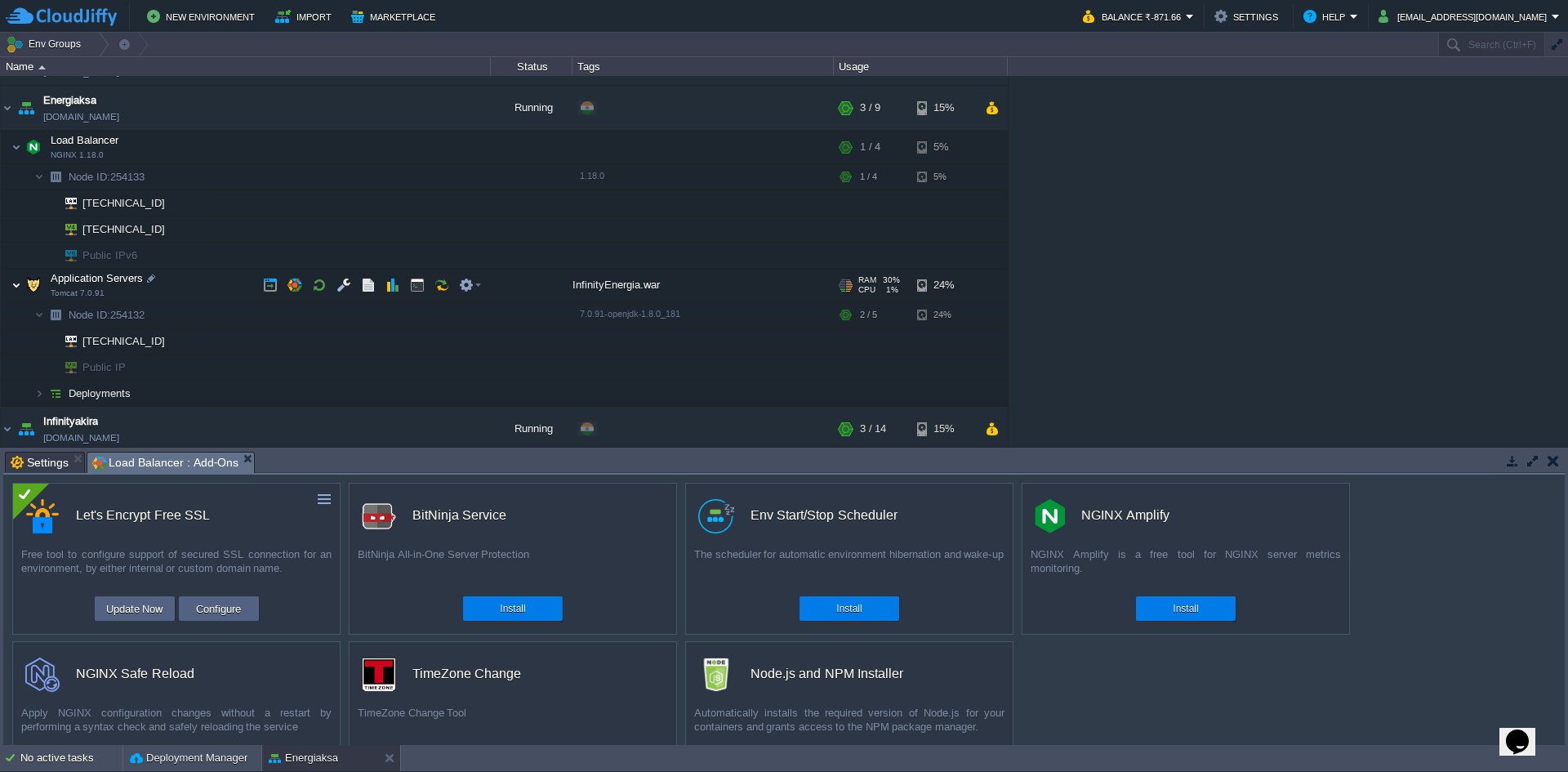
click at [19, 283] on img at bounding box center [17, 285] width 10 height 32
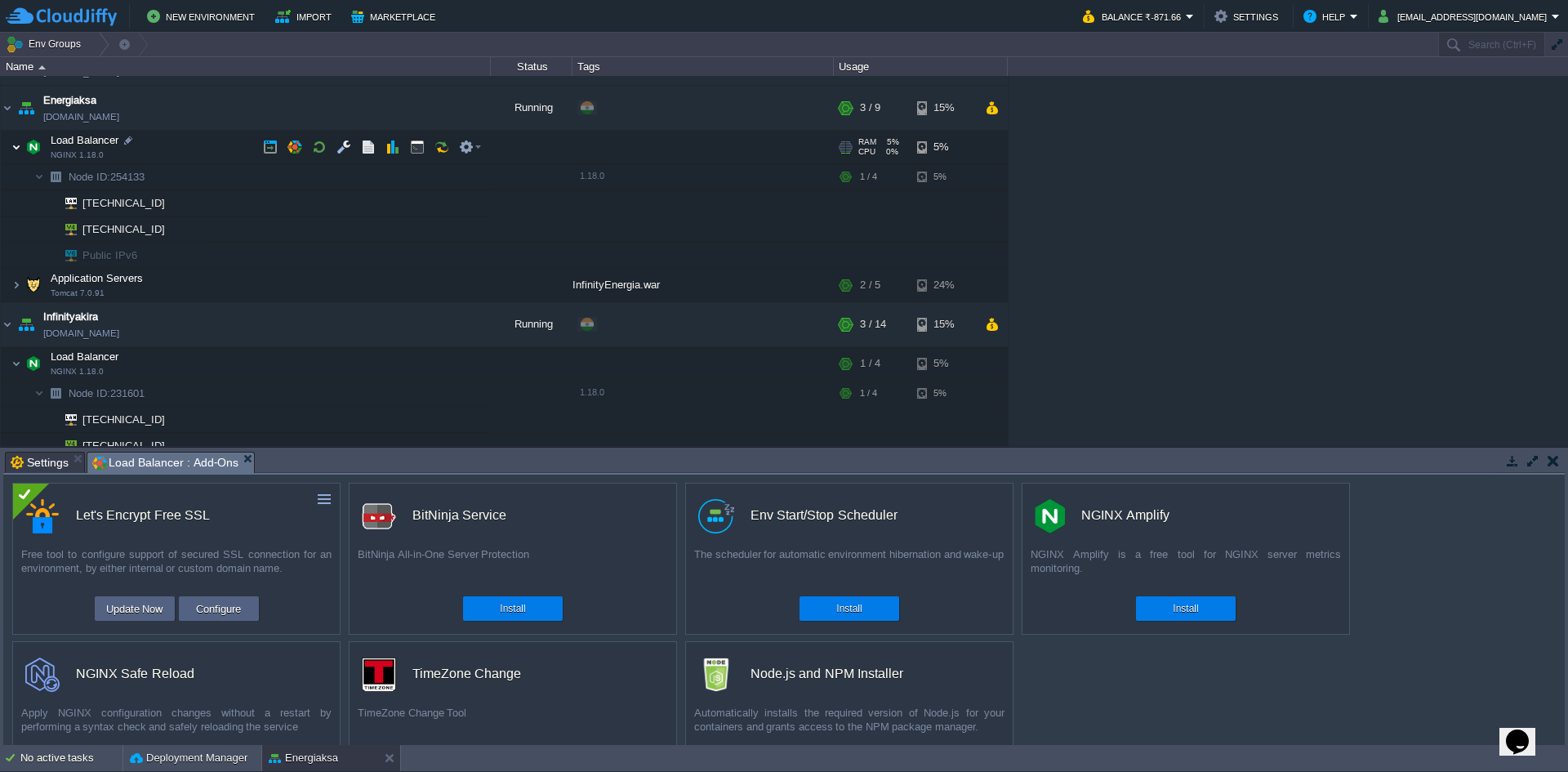
click at [12, 147] on img at bounding box center [17, 147] width 10 height 32
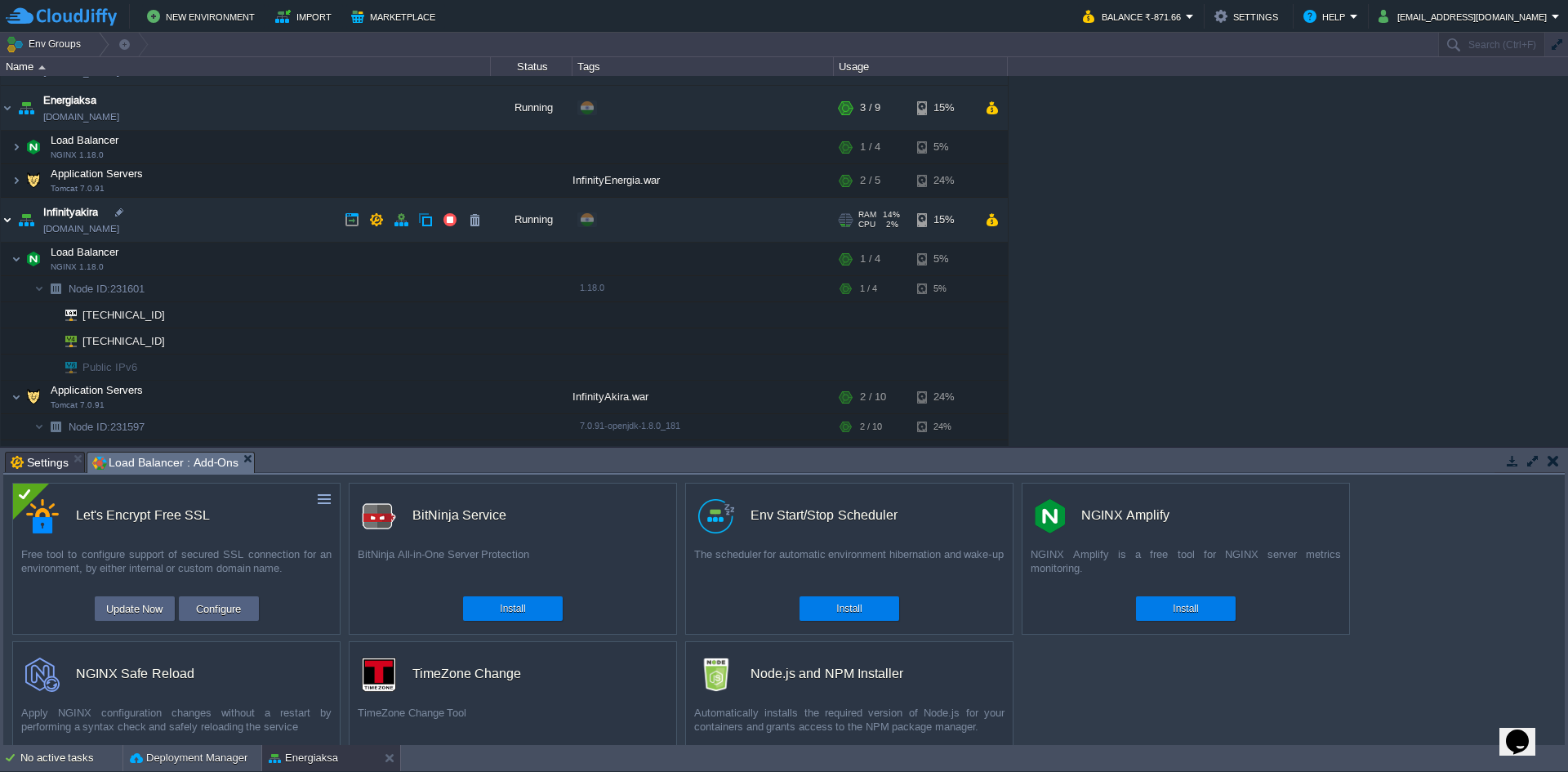
click at [8, 223] on img at bounding box center [7, 220] width 13 height 44
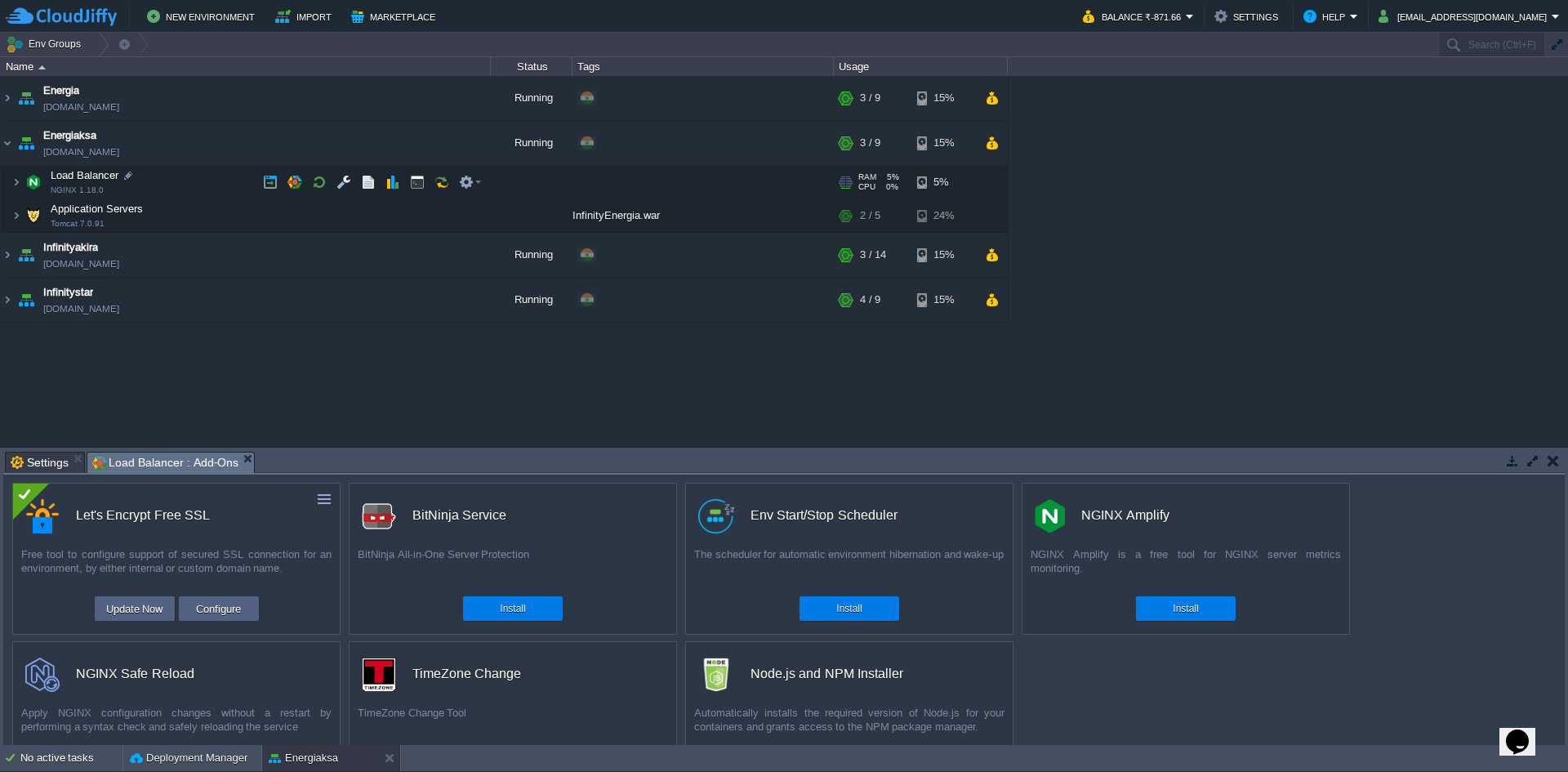
click at [22, 181] on td "Load Balancer NGINX 1.18.0" at bounding box center [246, 182] width 490 height 33
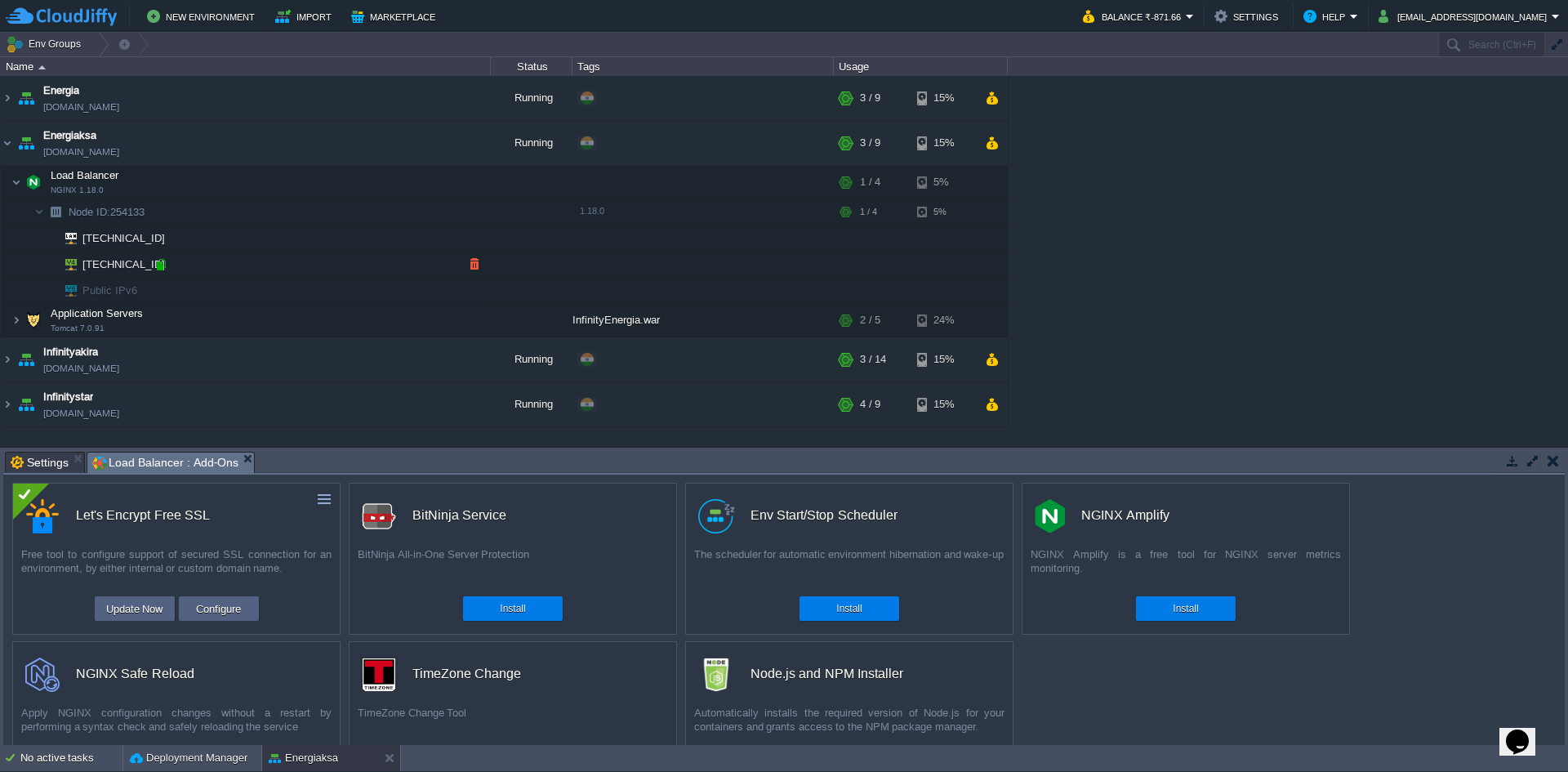
click at [161, 266] on div at bounding box center [161, 265] width 15 height 15
click at [4, 143] on img at bounding box center [7, 142] width 13 height 44
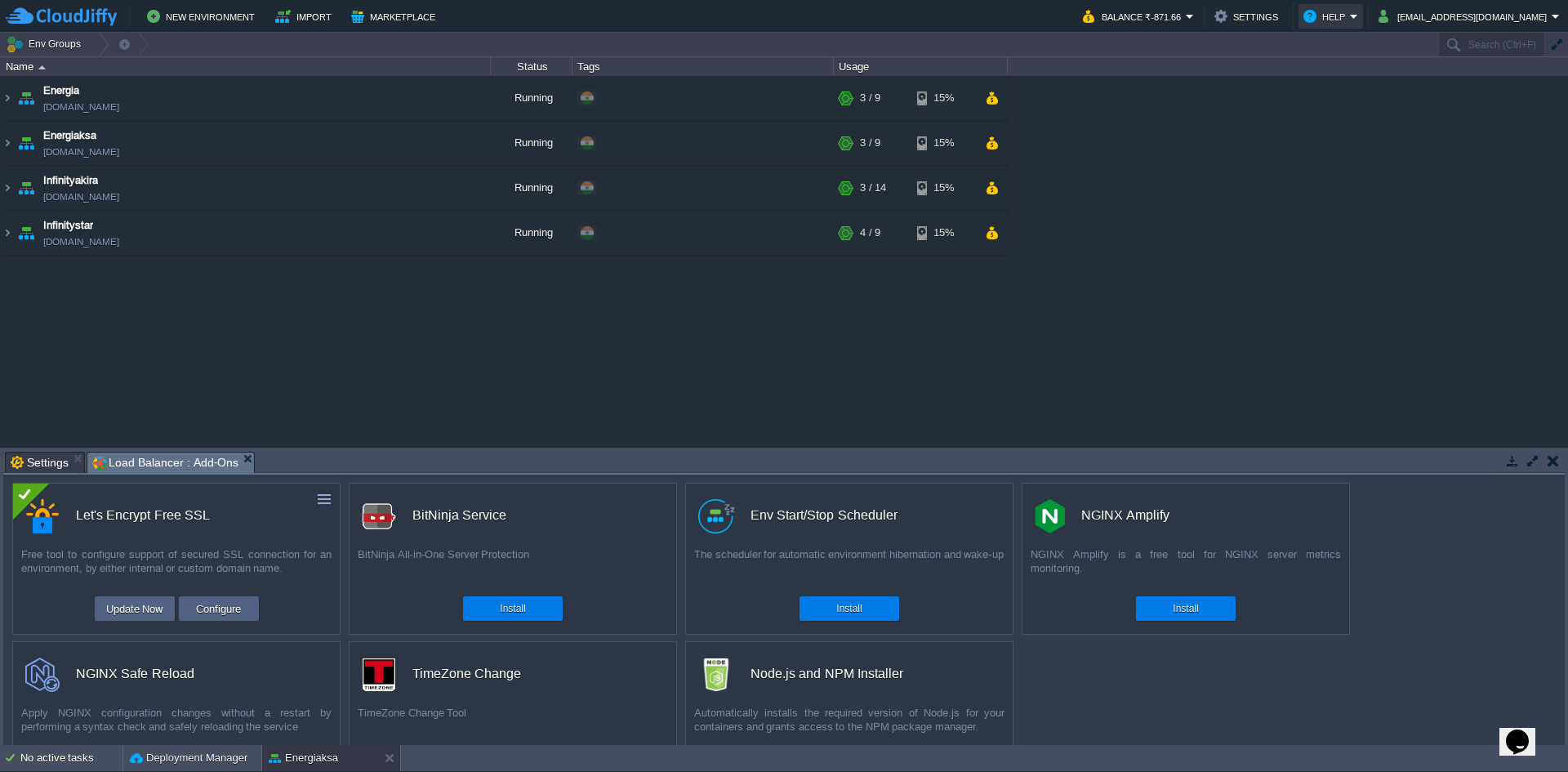
click at [1350, 19] on button "Help" at bounding box center [1326, 17] width 46 height 20
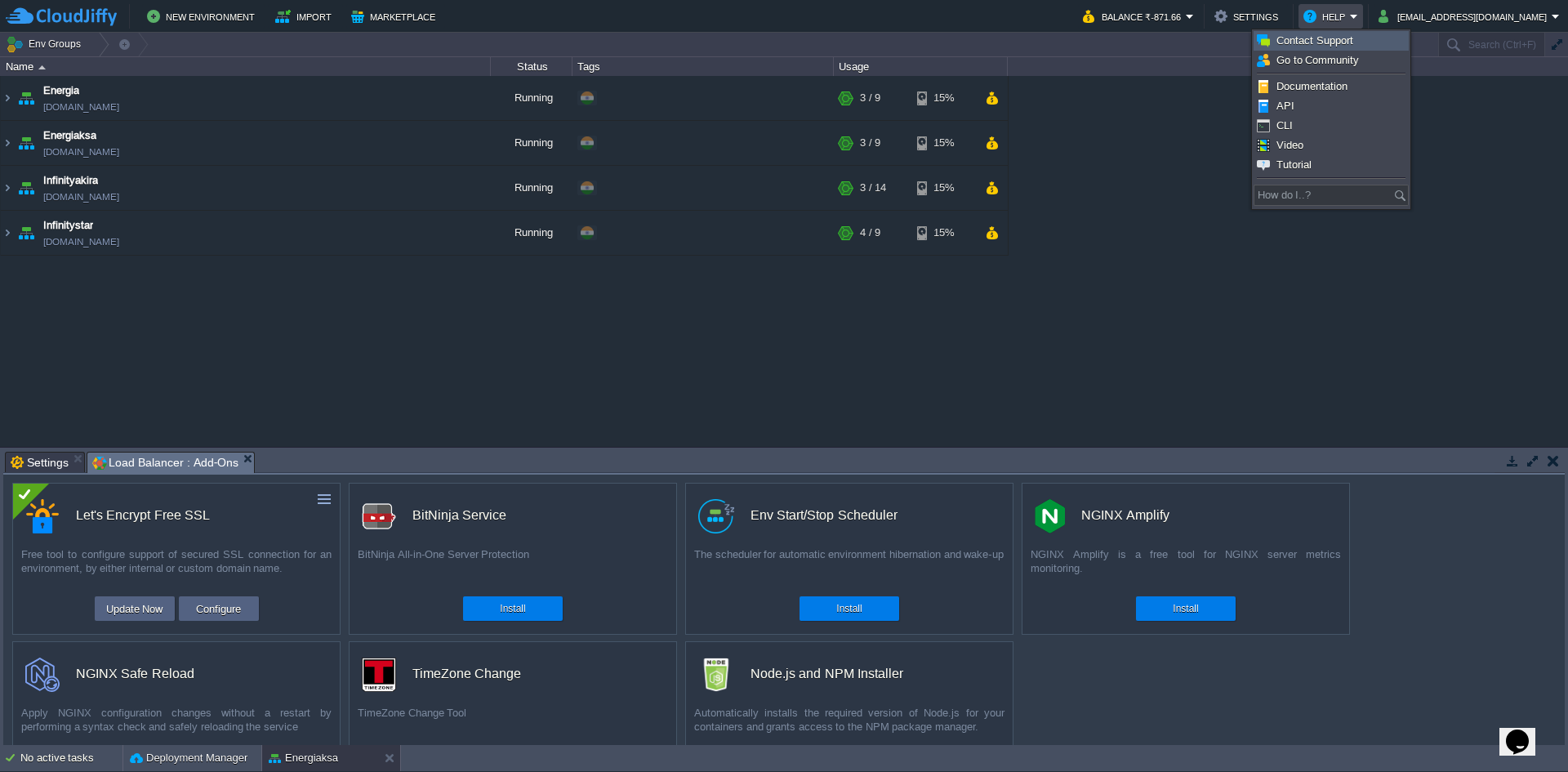
click at [1304, 39] on span "Contact Support" at bounding box center [1315, 40] width 77 height 12
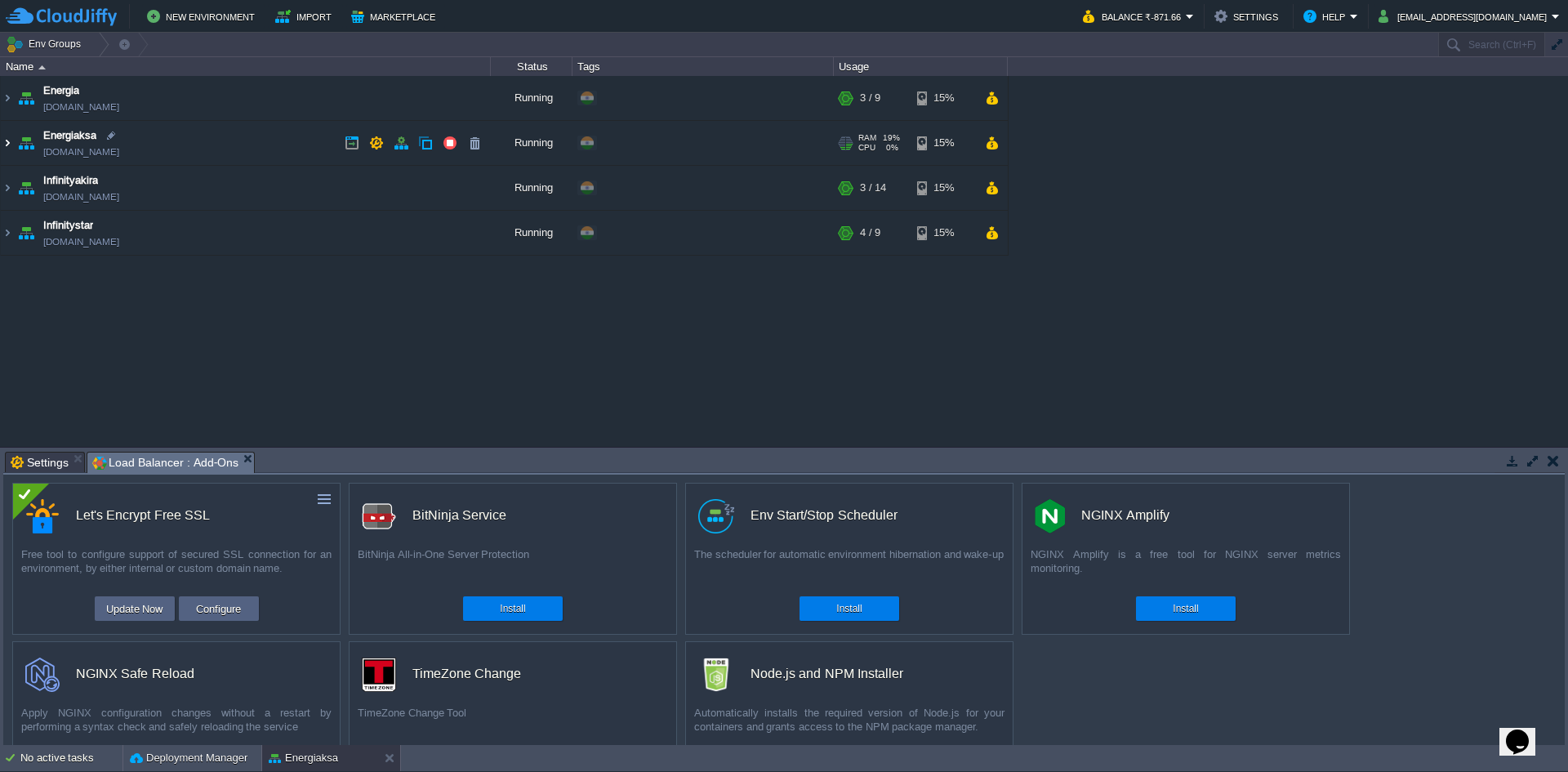
click at [9, 143] on img at bounding box center [7, 142] width 13 height 44
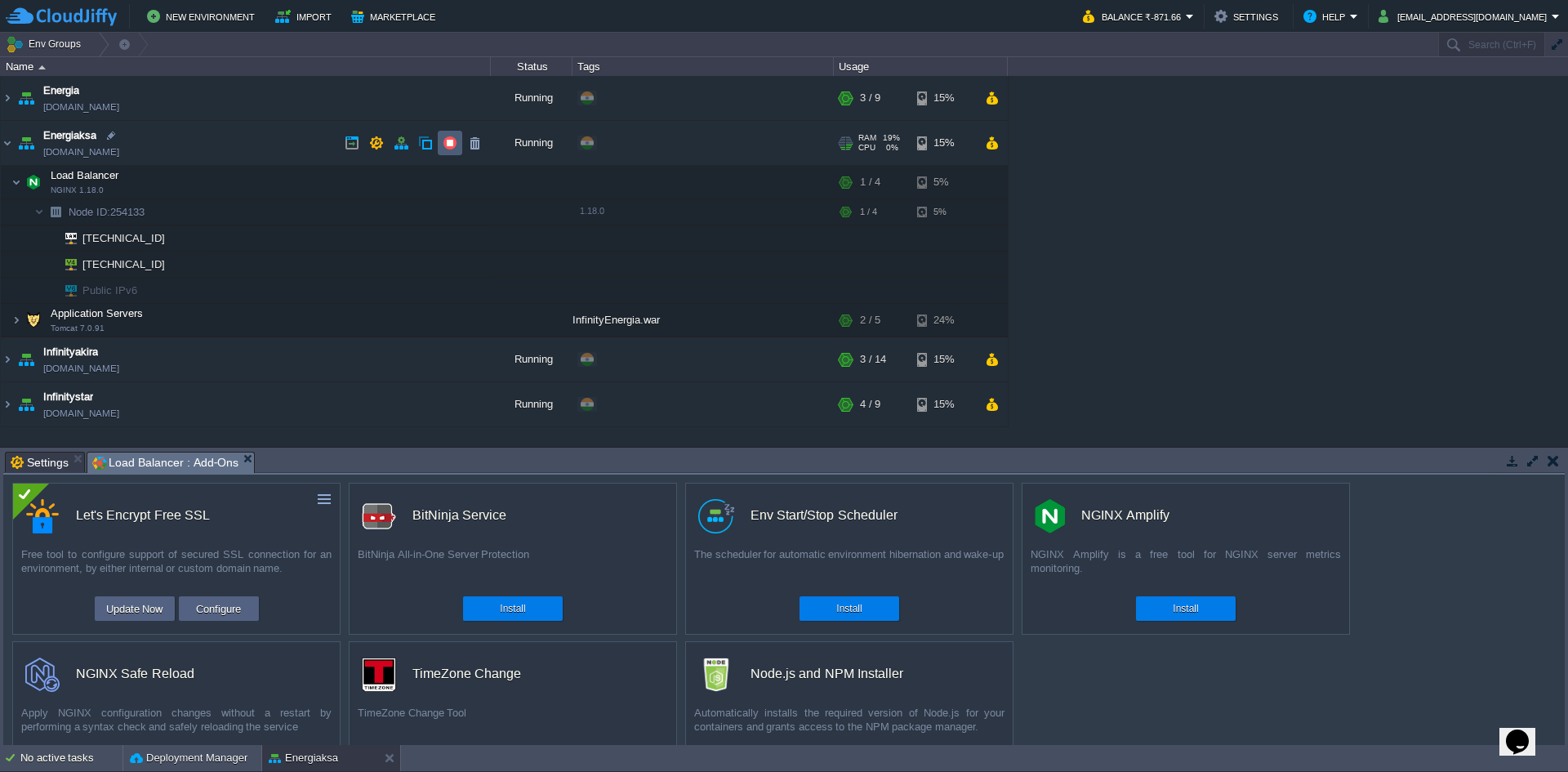
click at [450, 141] on button "button" at bounding box center [450, 143] width 15 height 15
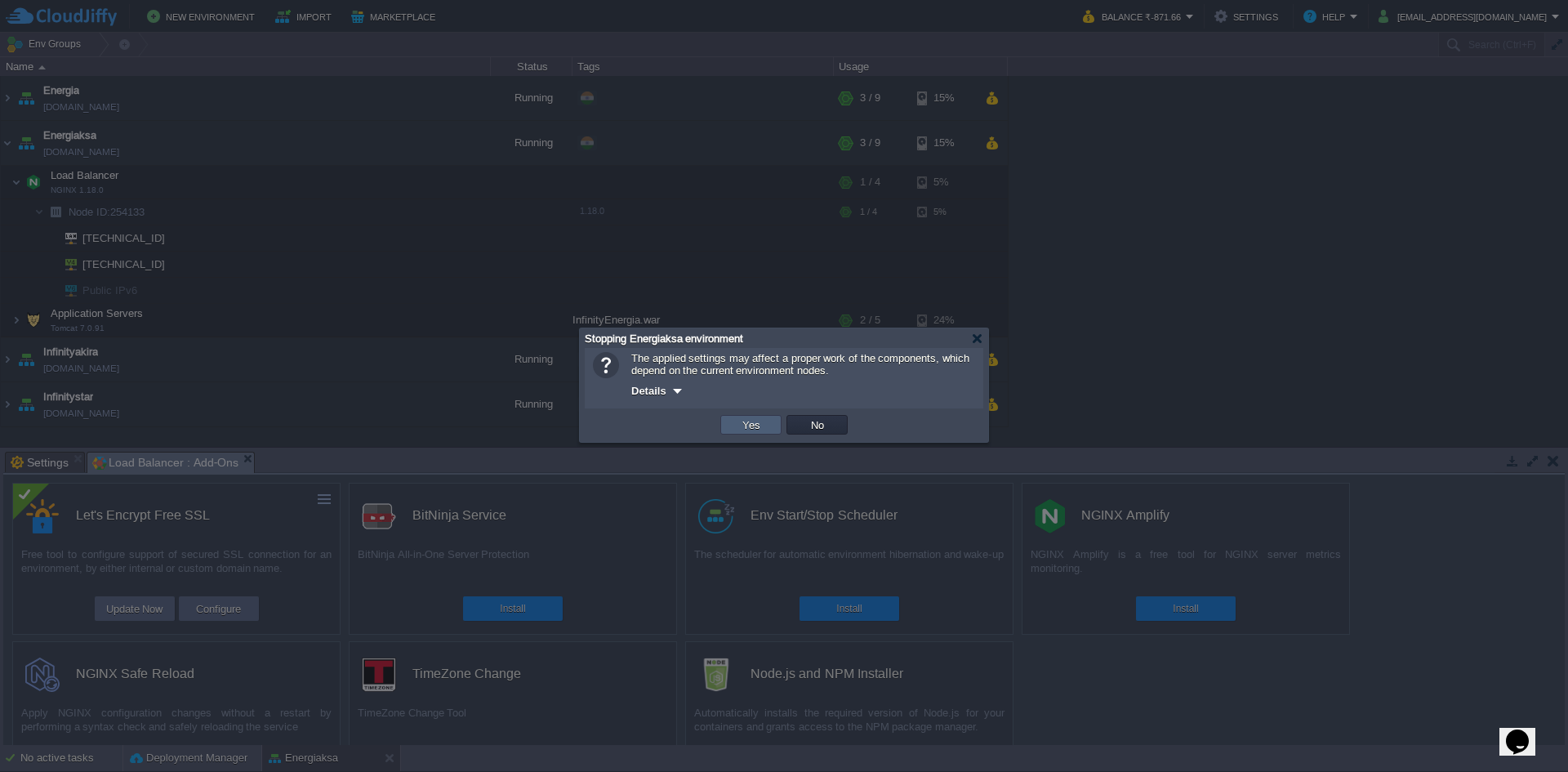
click at [743, 423] on button "Yes" at bounding box center [752, 425] width 28 height 15
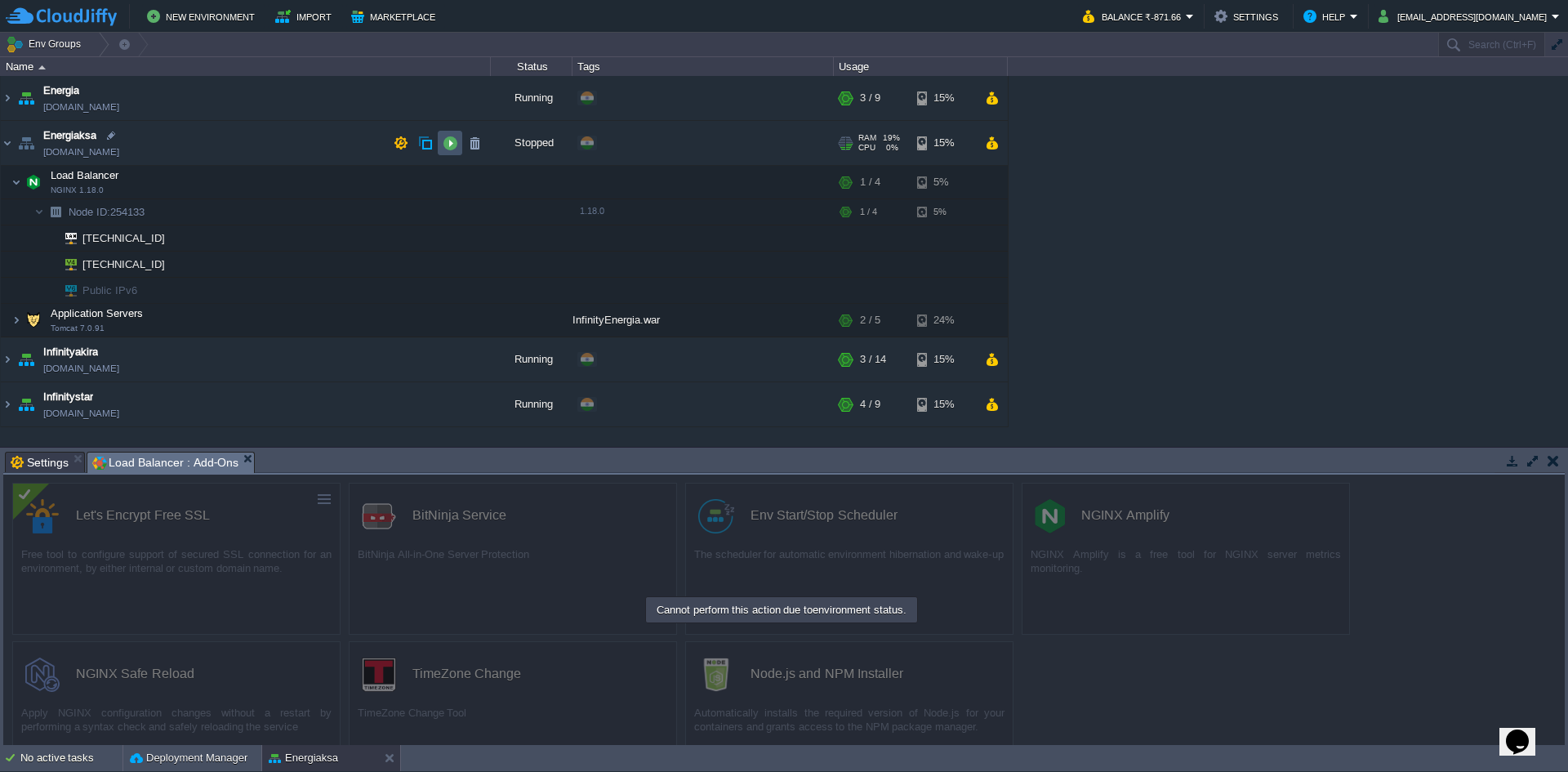
click at [450, 145] on button "button" at bounding box center [450, 143] width 15 height 15
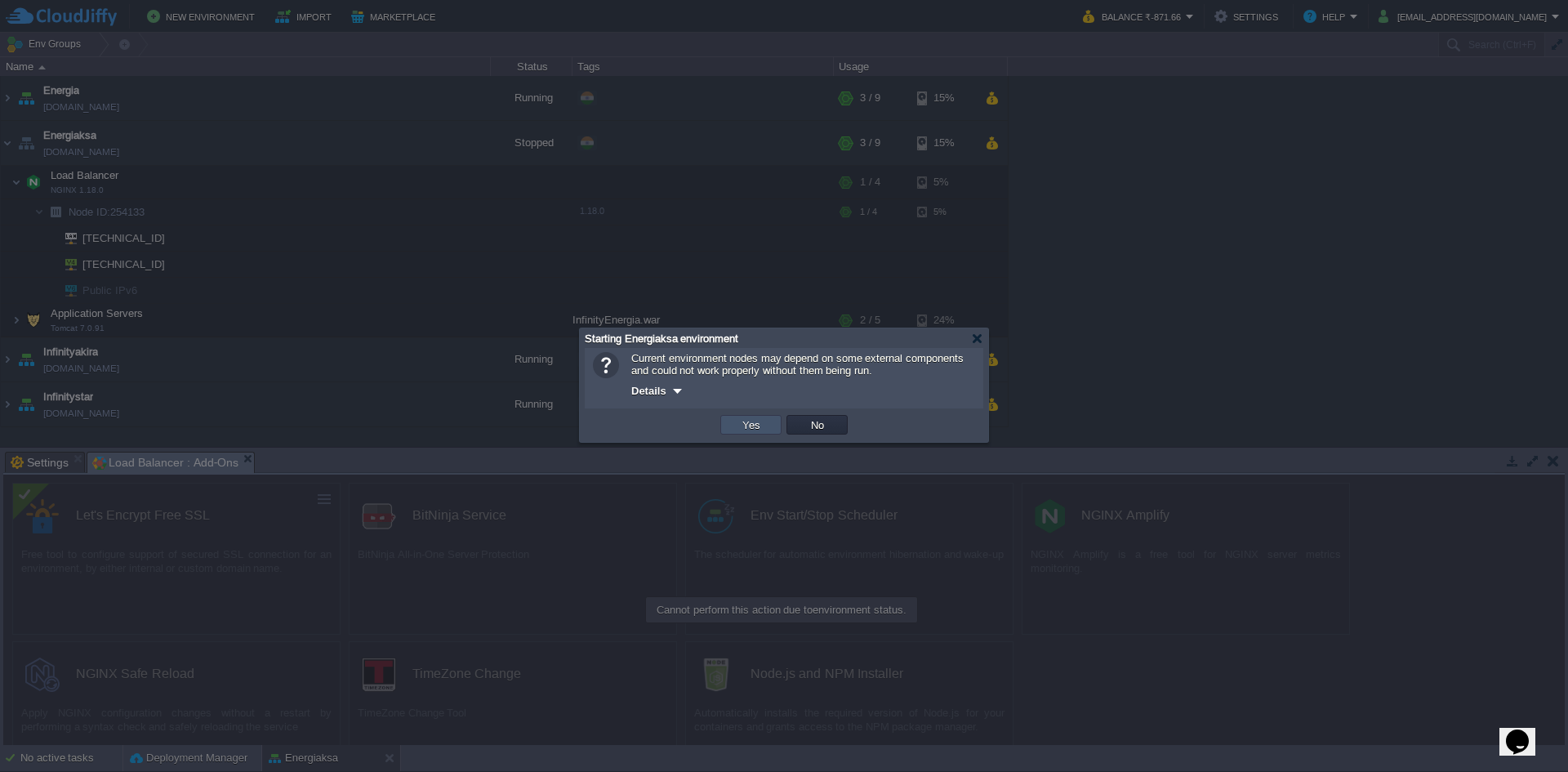
click at [743, 428] on button "Yes" at bounding box center [752, 425] width 28 height 15
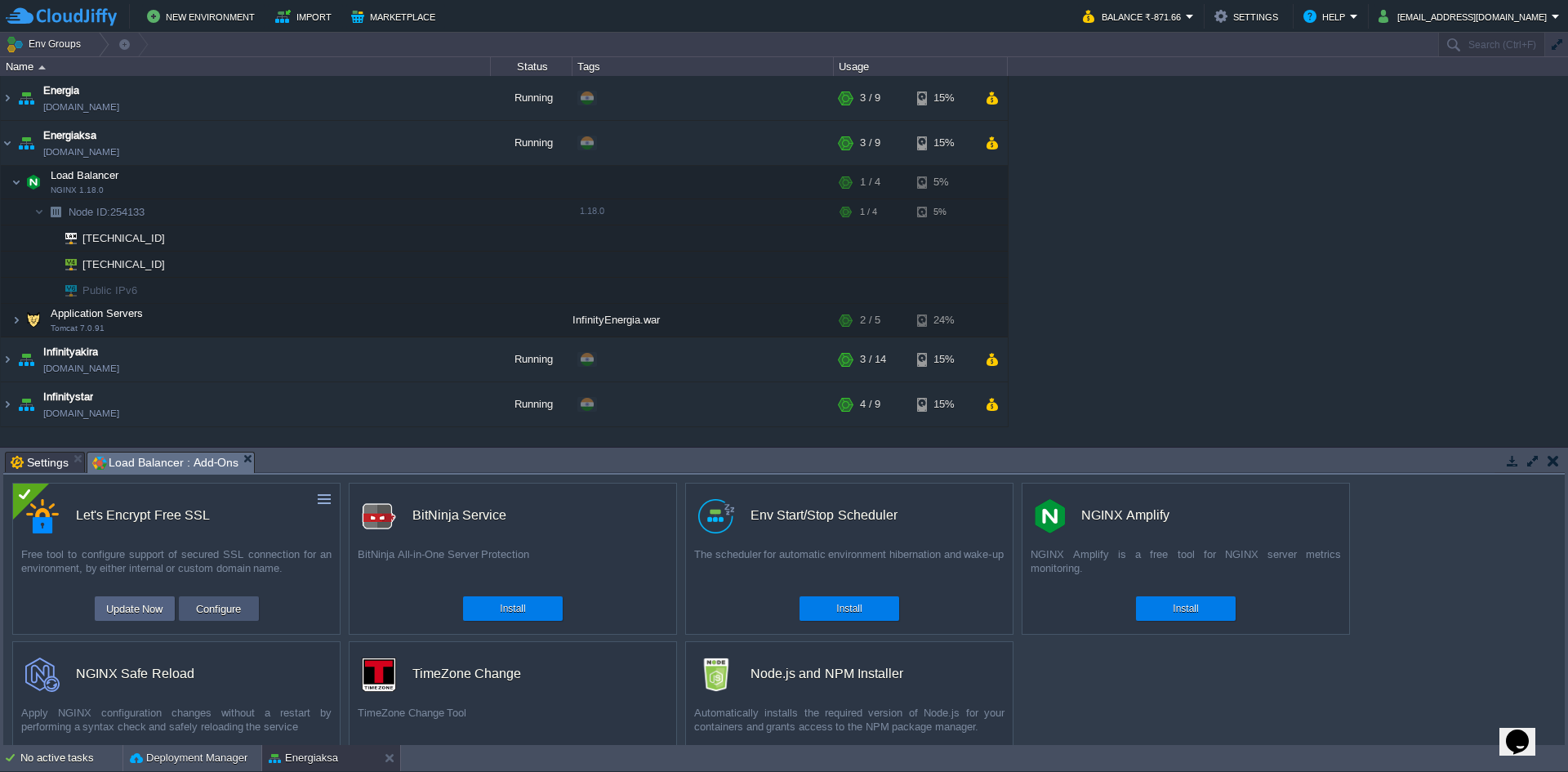
click at [219, 607] on button "Configure" at bounding box center [219, 609] width 55 height 20
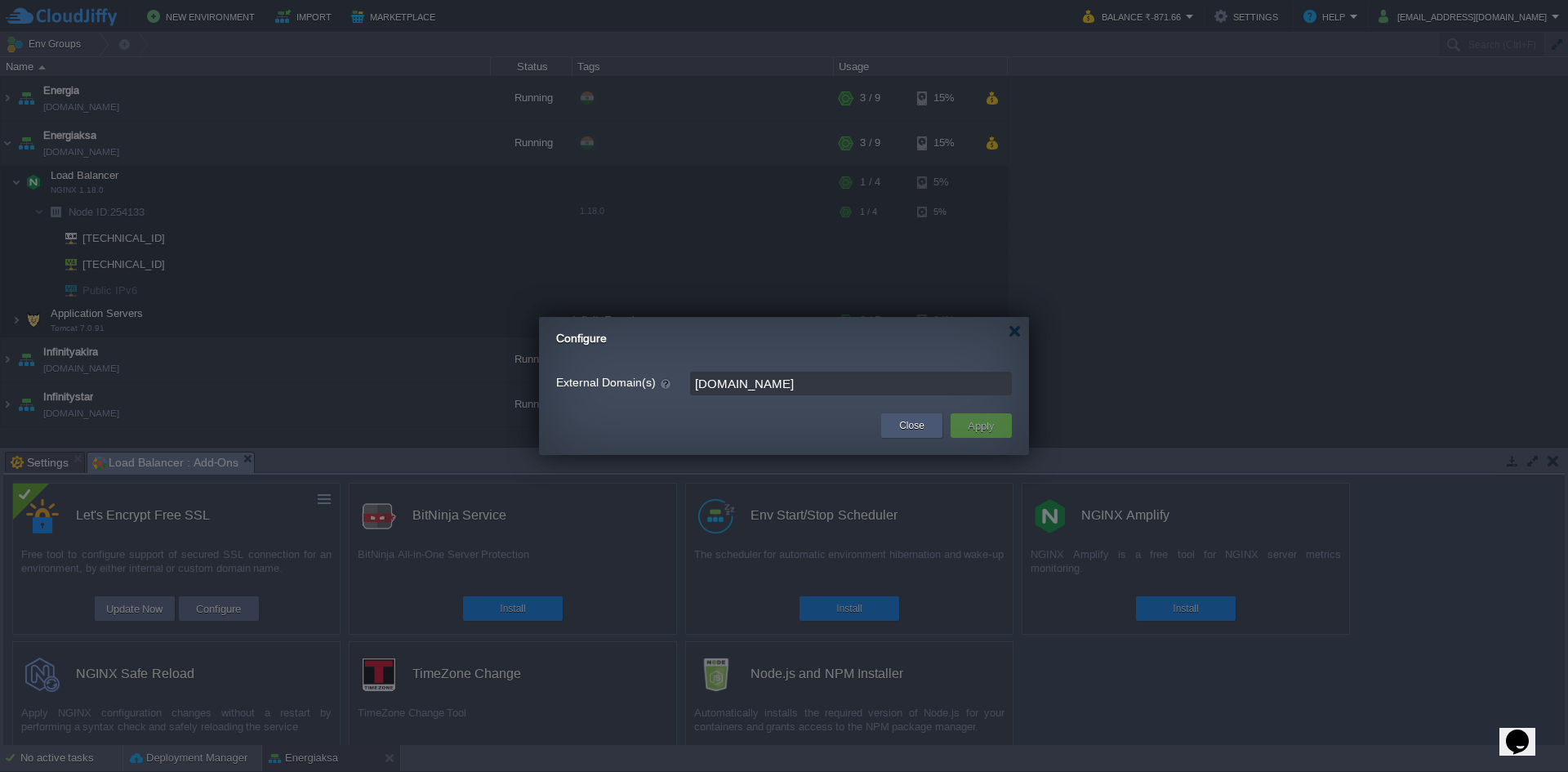
click at [897, 427] on div "Close" at bounding box center [911, 426] width 36 height 25
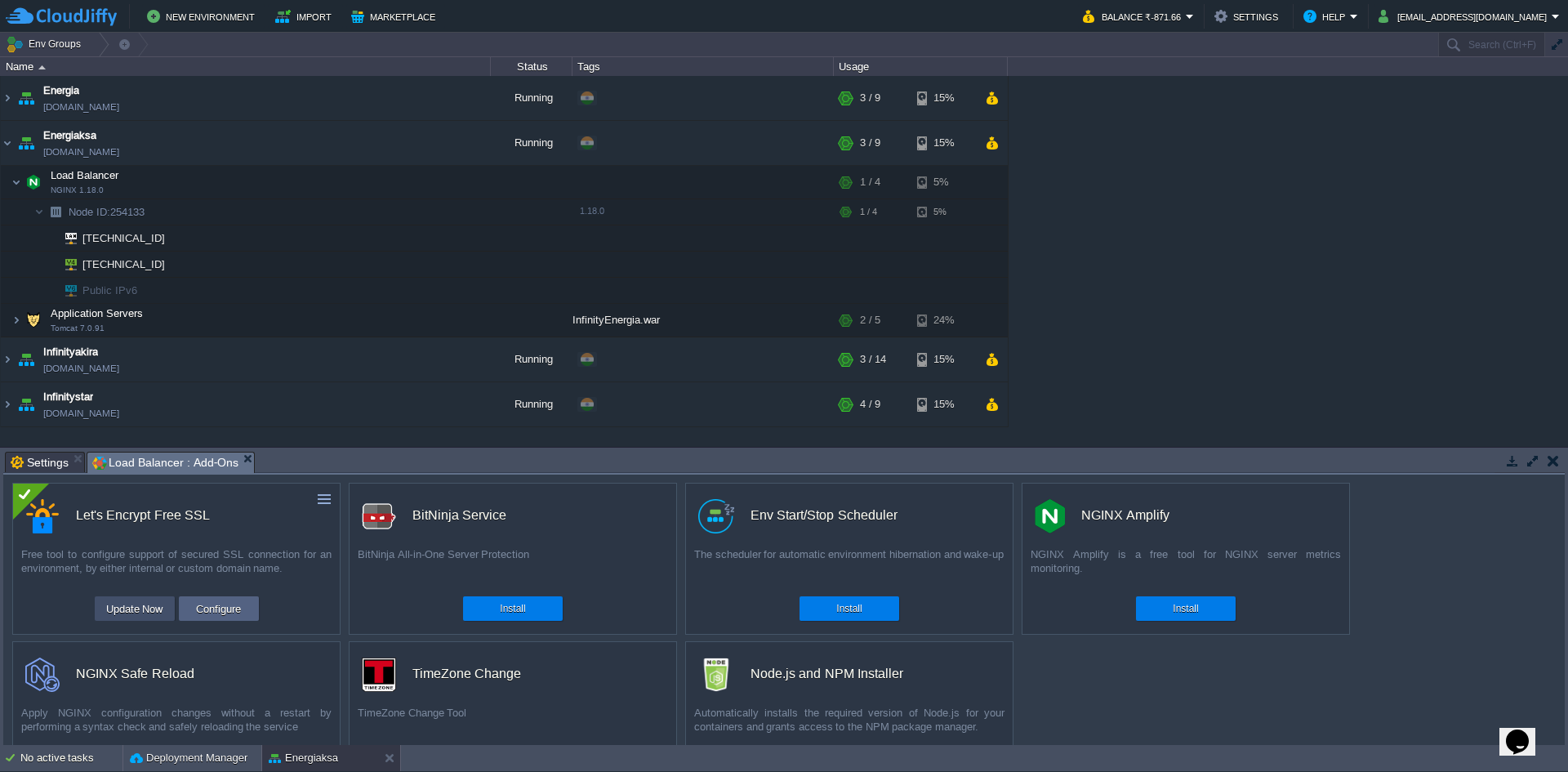
click at [124, 610] on button "Update Now" at bounding box center [134, 609] width 67 height 20
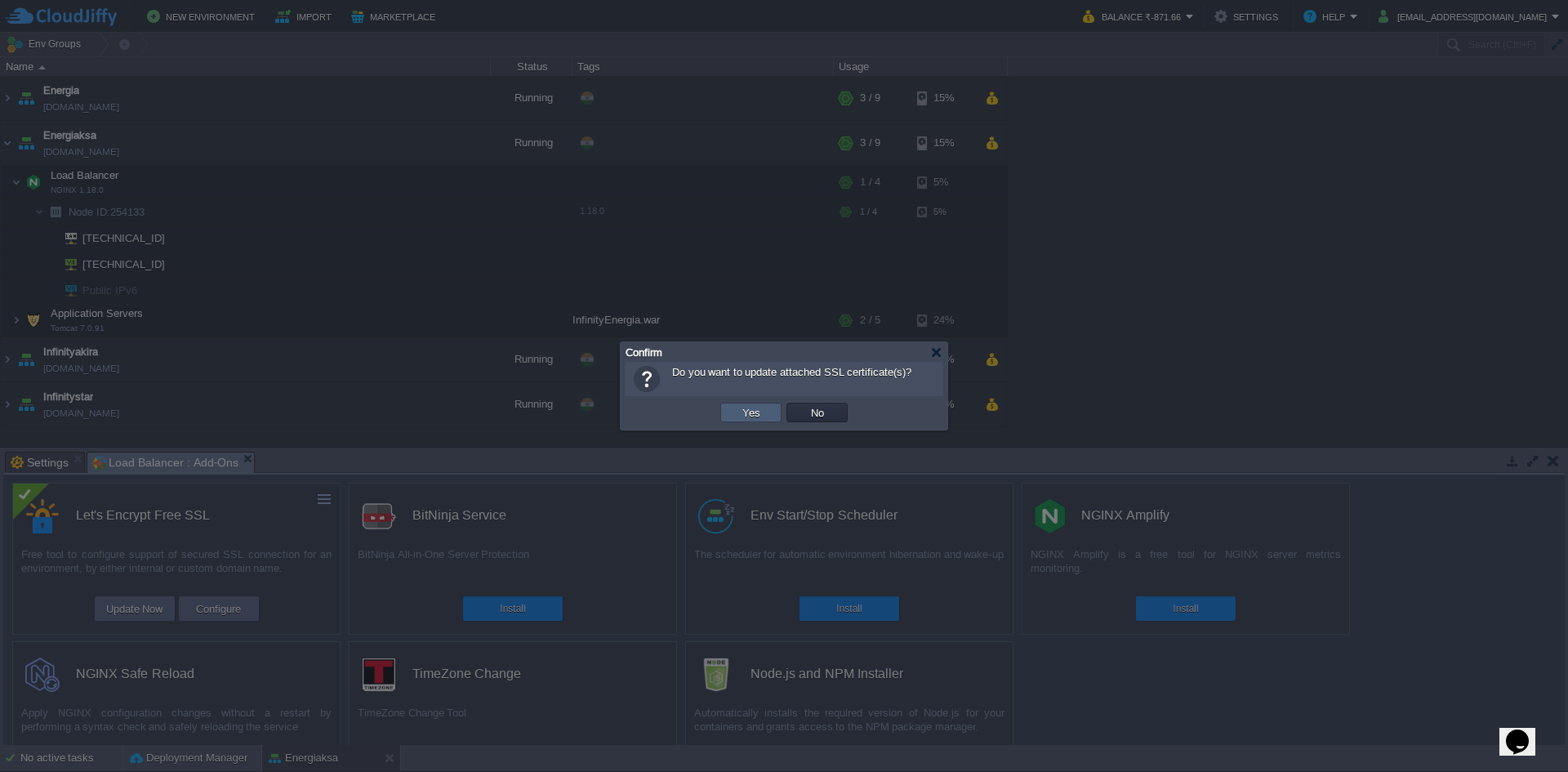
click at [752, 413] on button "Yes" at bounding box center [752, 413] width 28 height 15
